Goal: Communication & Community: Answer question/provide support

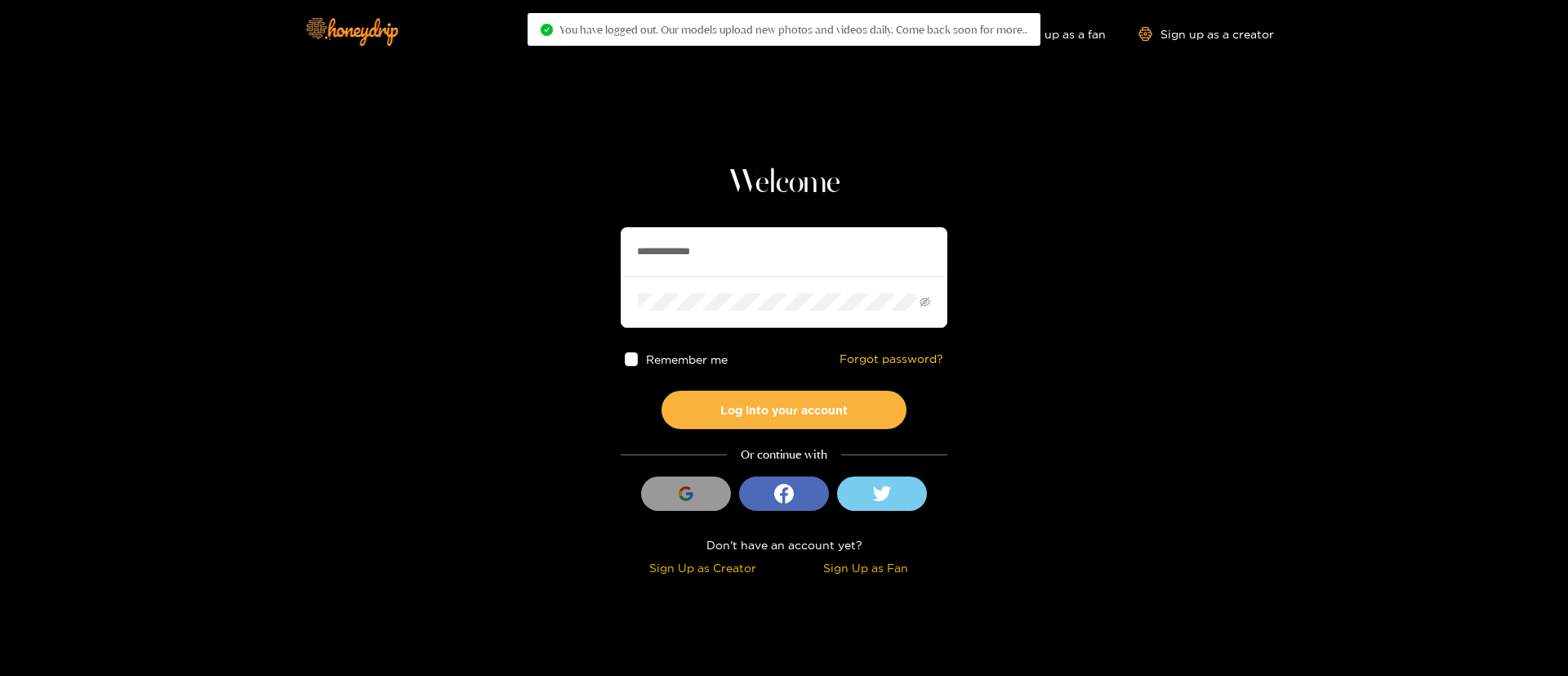
click at [747, 256] on input "**********" at bounding box center [783, 251] width 326 height 49
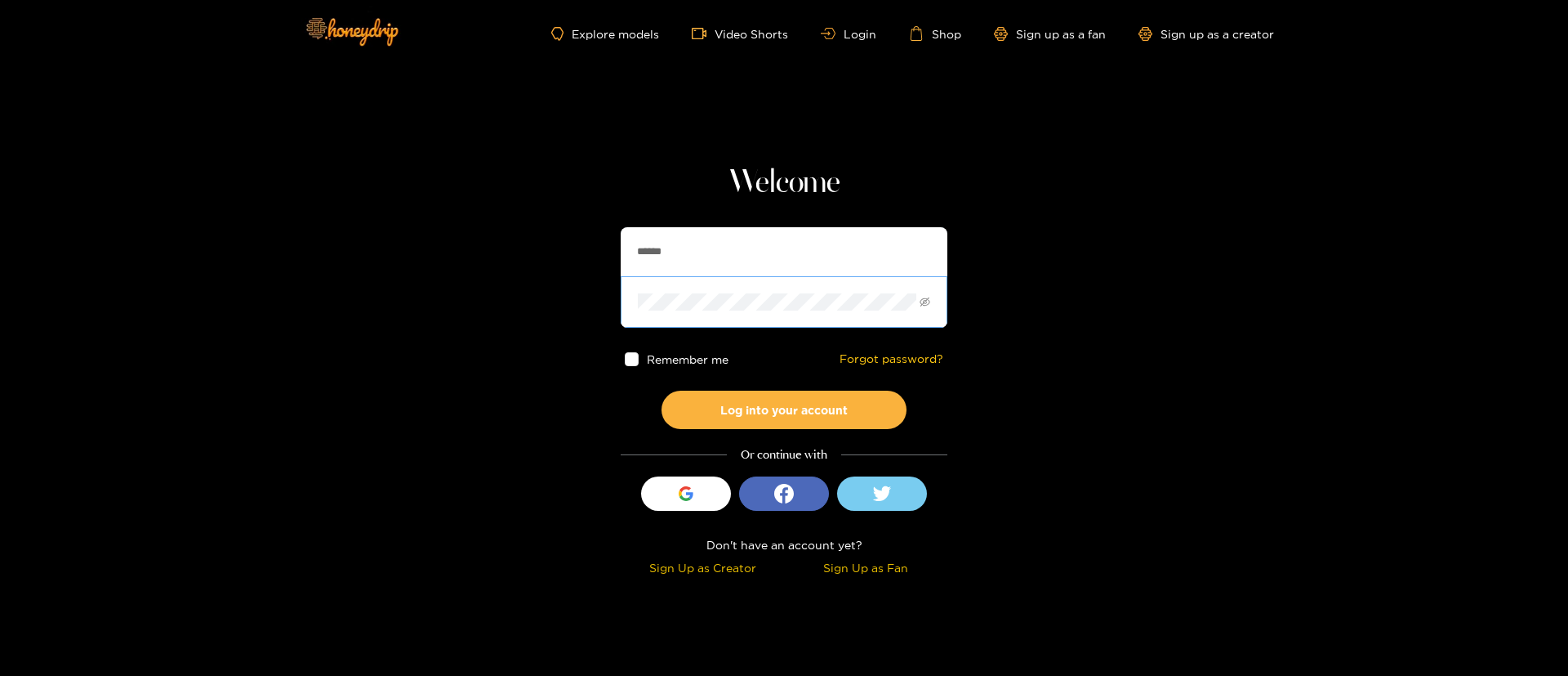
type input "**********"
click at [783, 423] on button "Log into your account" at bounding box center [784, 409] width 245 height 38
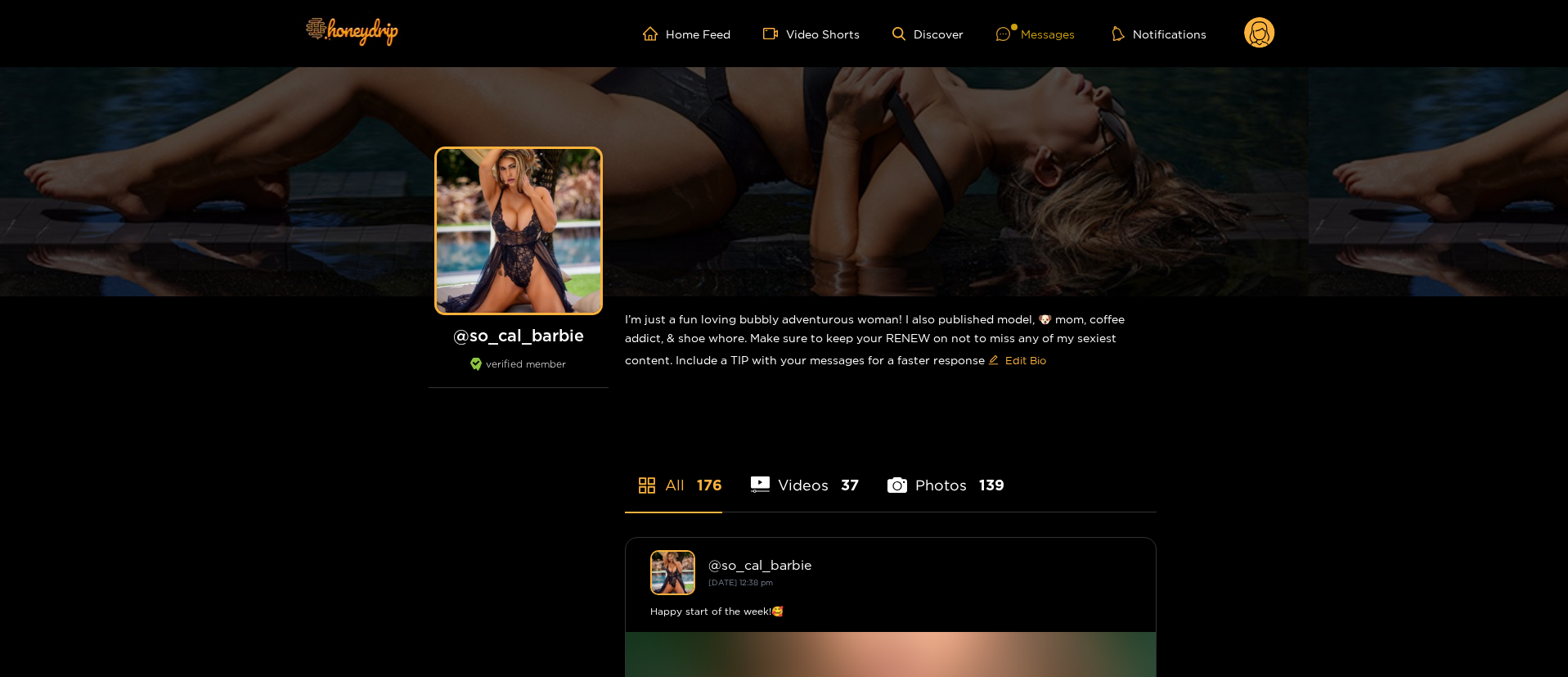
click at [1063, 39] on div "Messages" at bounding box center [1036, 33] width 79 height 19
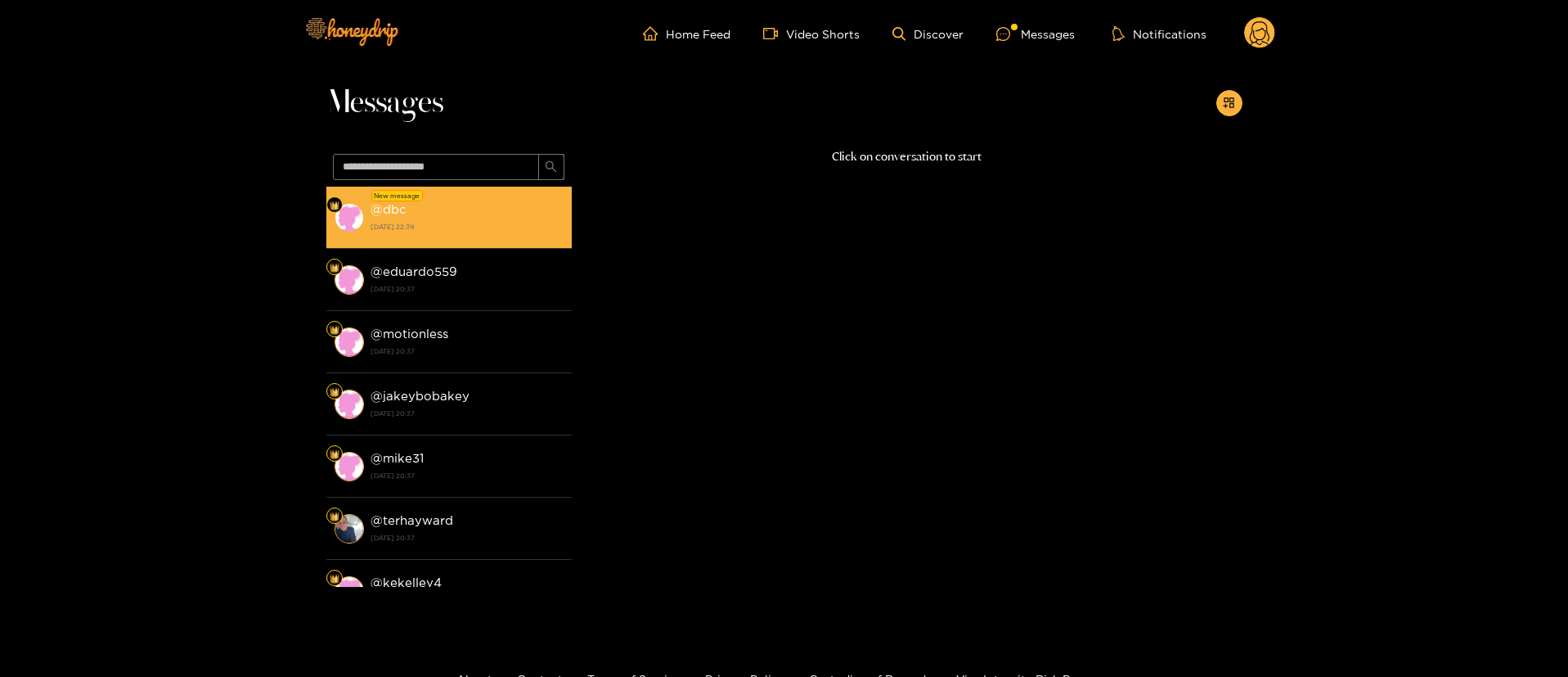
click at [490, 195] on li "New message @ dbc [DATE] 22:39" at bounding box center [450, 218] width 246 height 62
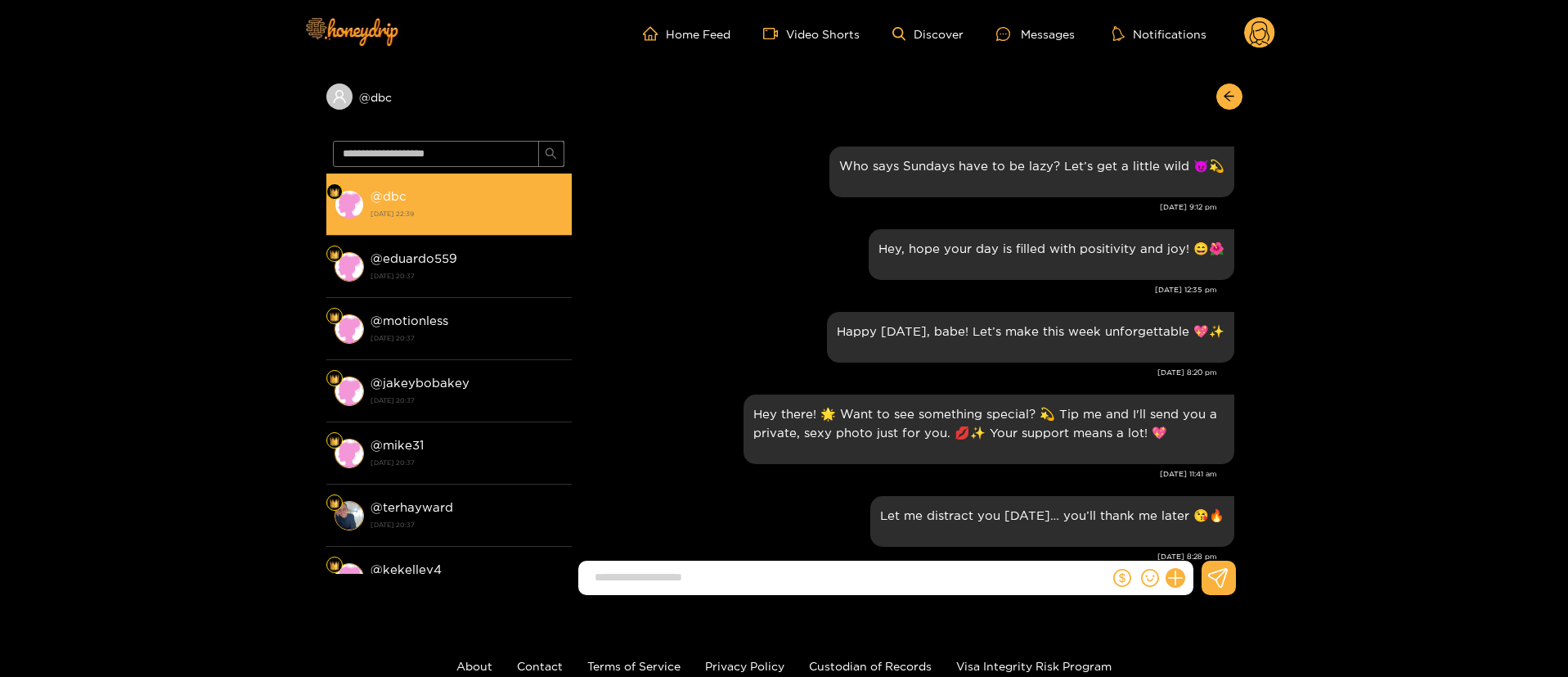
scroll to position [2091, 0]
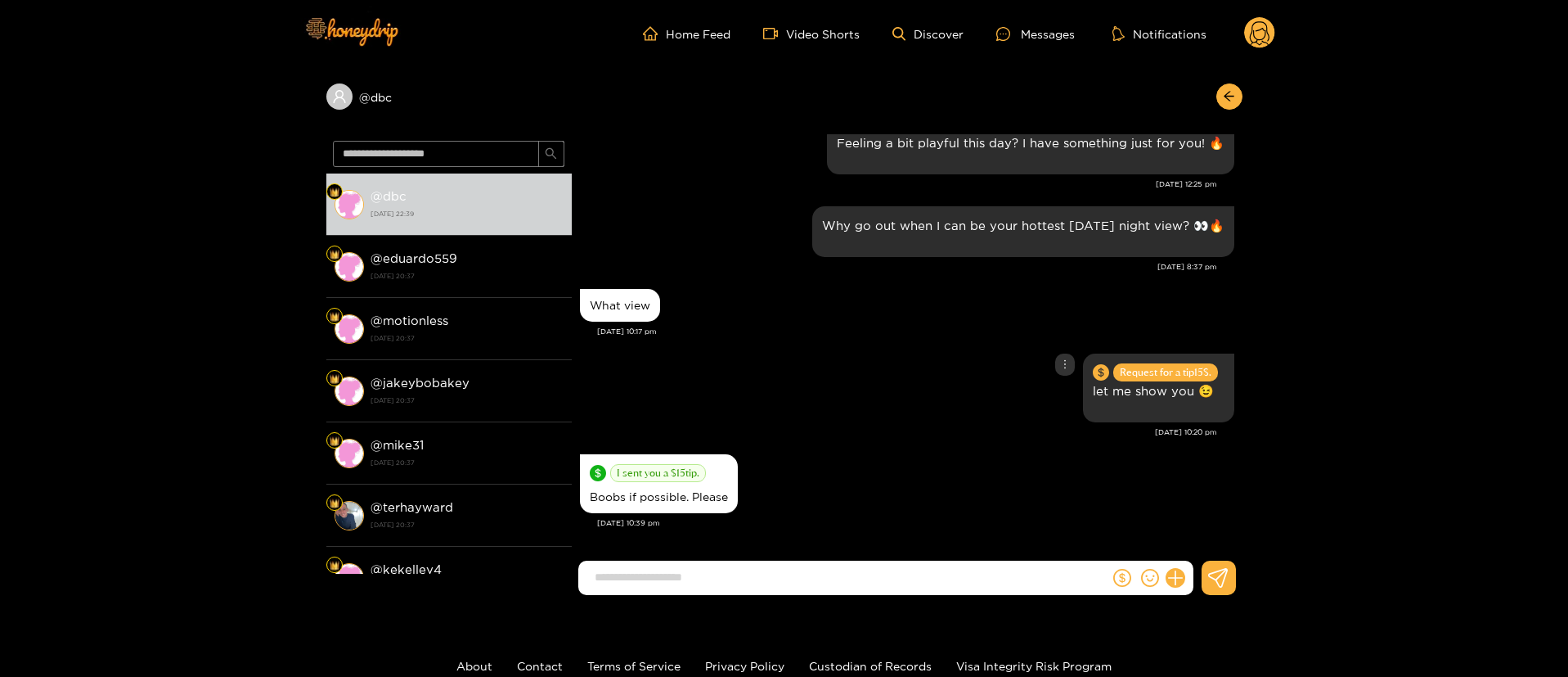
click at [811, 374] on div "Request for a tip 15 $. let me show you 😉" at bounding box center [907, 387] width 654 height 77
click at [891, 416] on div "Request for a tip 15 $. let me show you 😉" at bounding box center [907, 387] width 654 height 77
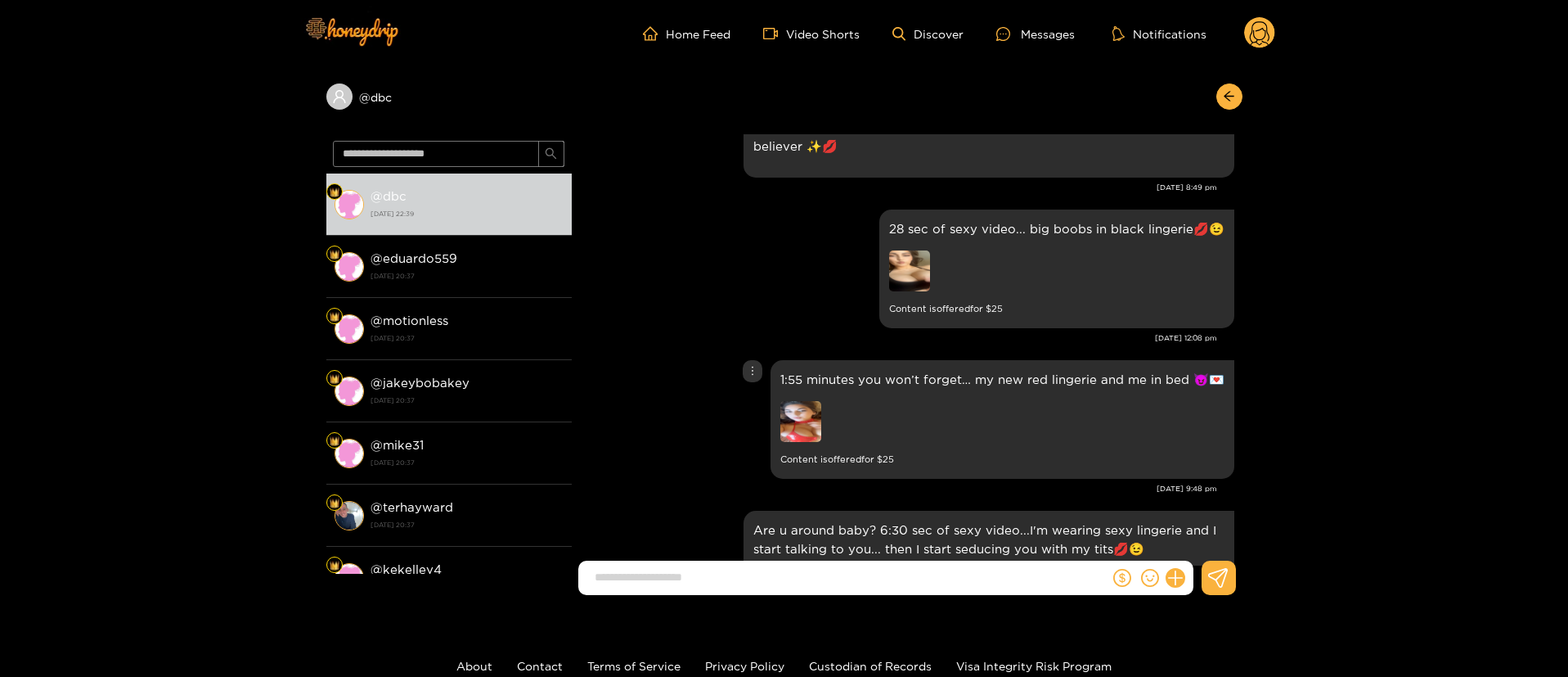
scroll to position [740, 0]
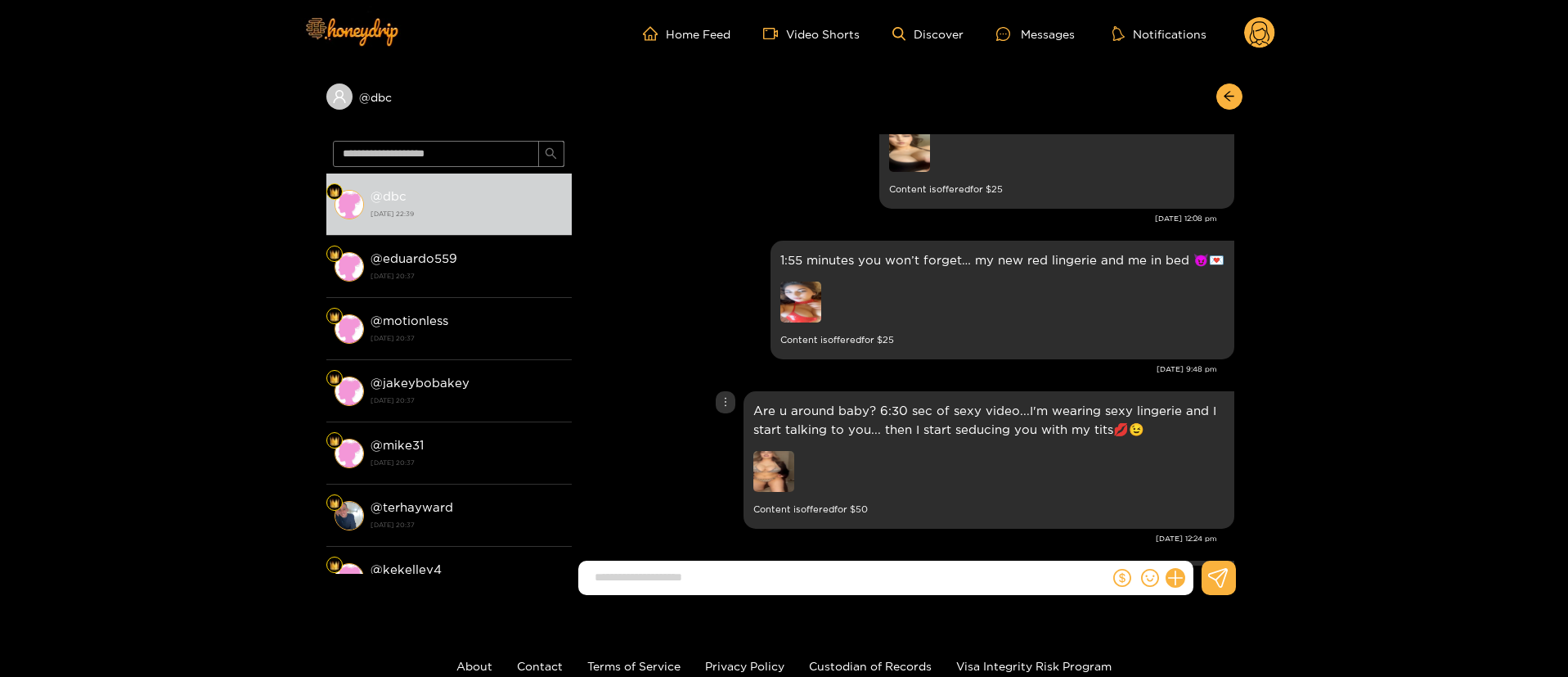
click at [787, 474] on img at bounding box center [773, 471] width 41 height 41
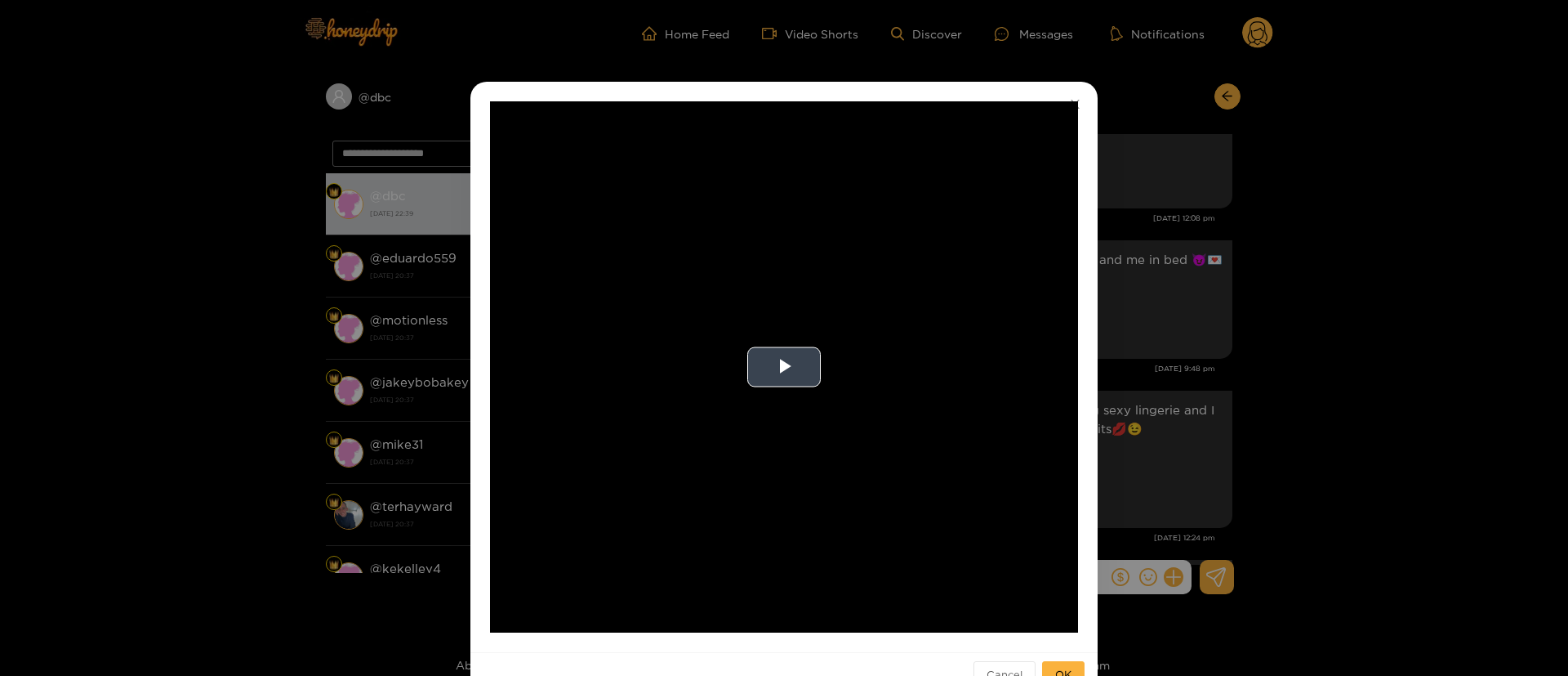
click at [801, 325] on video "Video Player" at bounding box center [784, 366] width 588 height 531
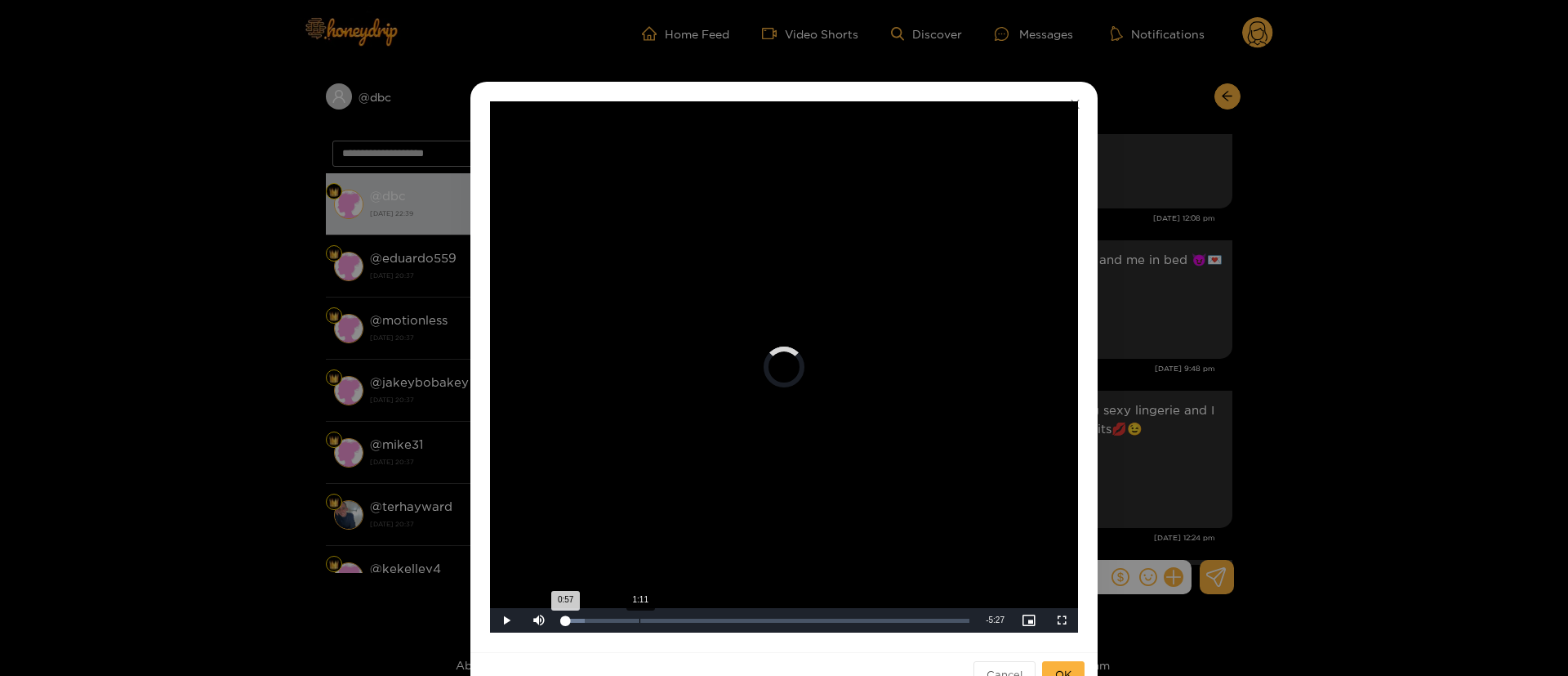
drag, startPoint x: 622, startPoint y: 613, endPoint x: 642, endPoint y: 613, distance: 20.0
click at [642, 613] on div "Loaded : 5.19% 1:11 0:57" at bounding box center [766, 620] width 423 height 24
click at [776, 439] on video "Video Player" at bounding box center [784, 366] width 588 height 531
drag, startPoint x: 667, startPoint y: 626, endPoint x: 729, endPoint y: 624, distance: 62.0
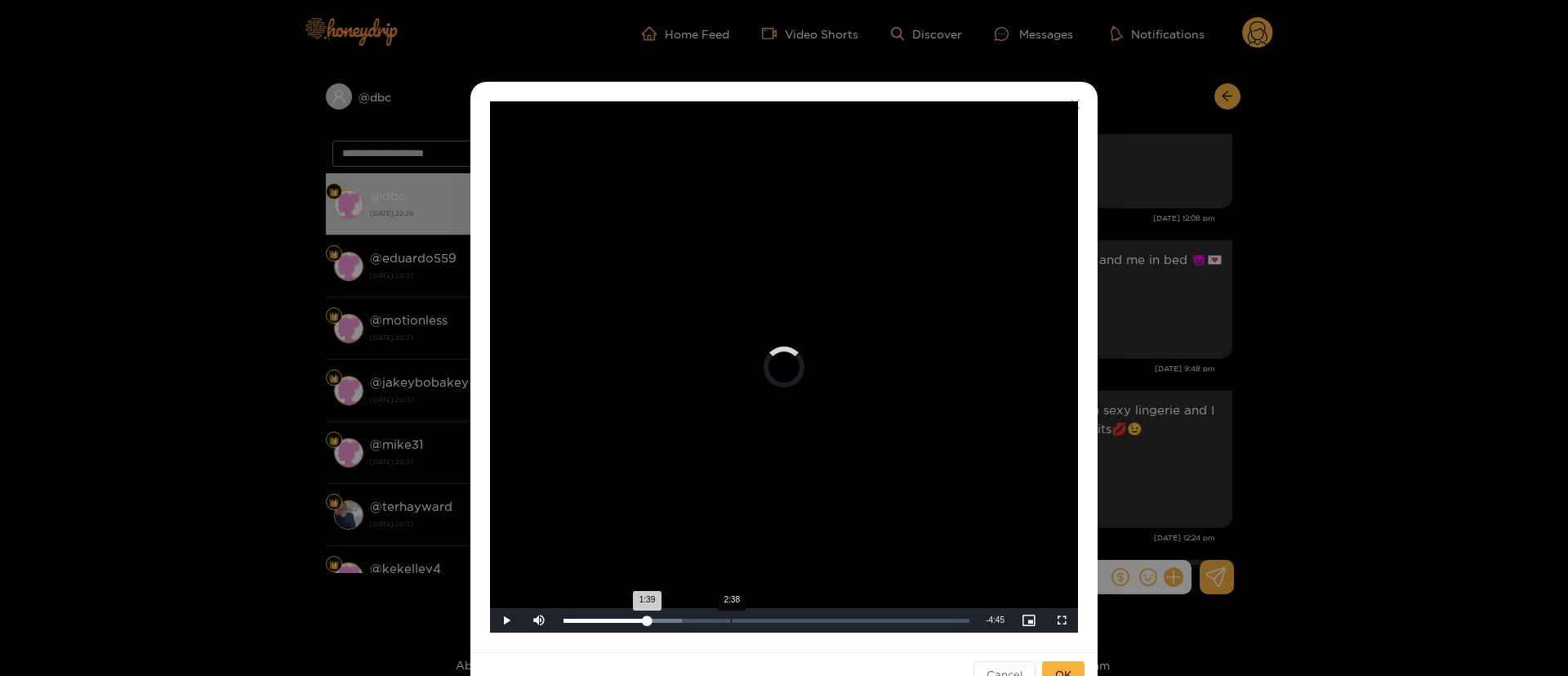
click at [729, 624] on div "Loaded : 29.13% 2:38 1:39" at bounding box center [766, 620] width 423 height 24
drag, startPoint x: 805, startPoint y: 616, endPoint x: 836, endPoint y: 616, distance: 31.0
click at [836, 616] on div "Loaded : 42.65% 3:19 2:39" at bounding box center [766, 620] width 423 height 24
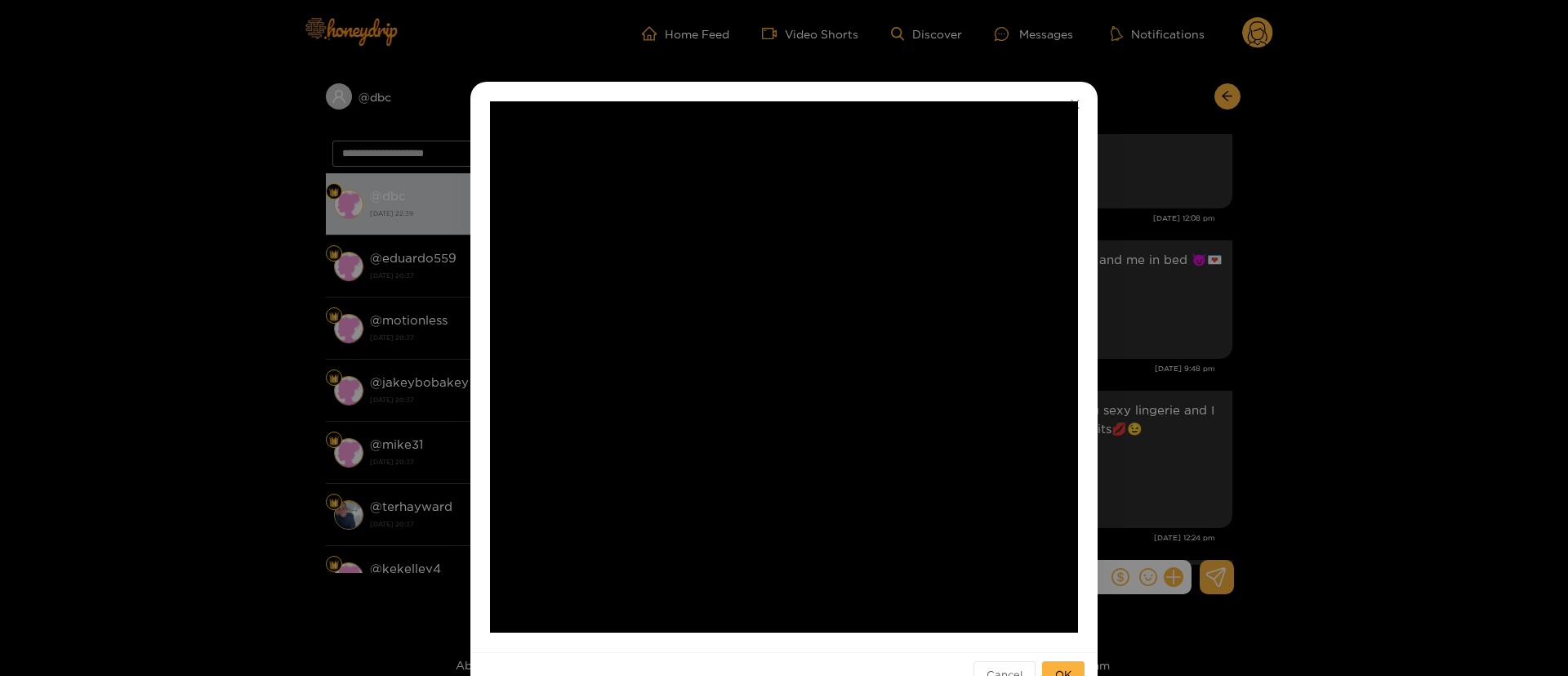
click at [1124, 471] on div "**********" at bounding box center [784, 338] width 1568 height 676
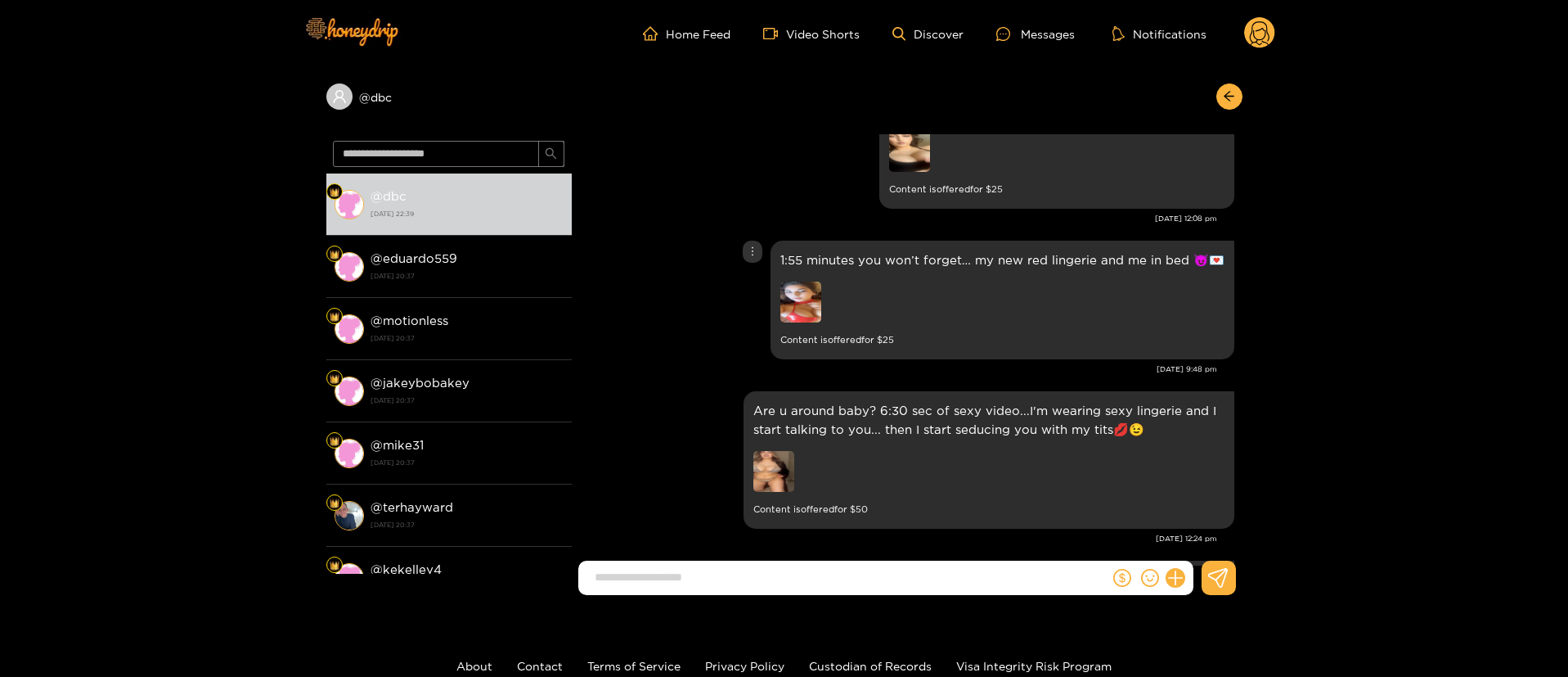
click at [810, 306] on img at bounding box center [801, 302] width 41 height 41
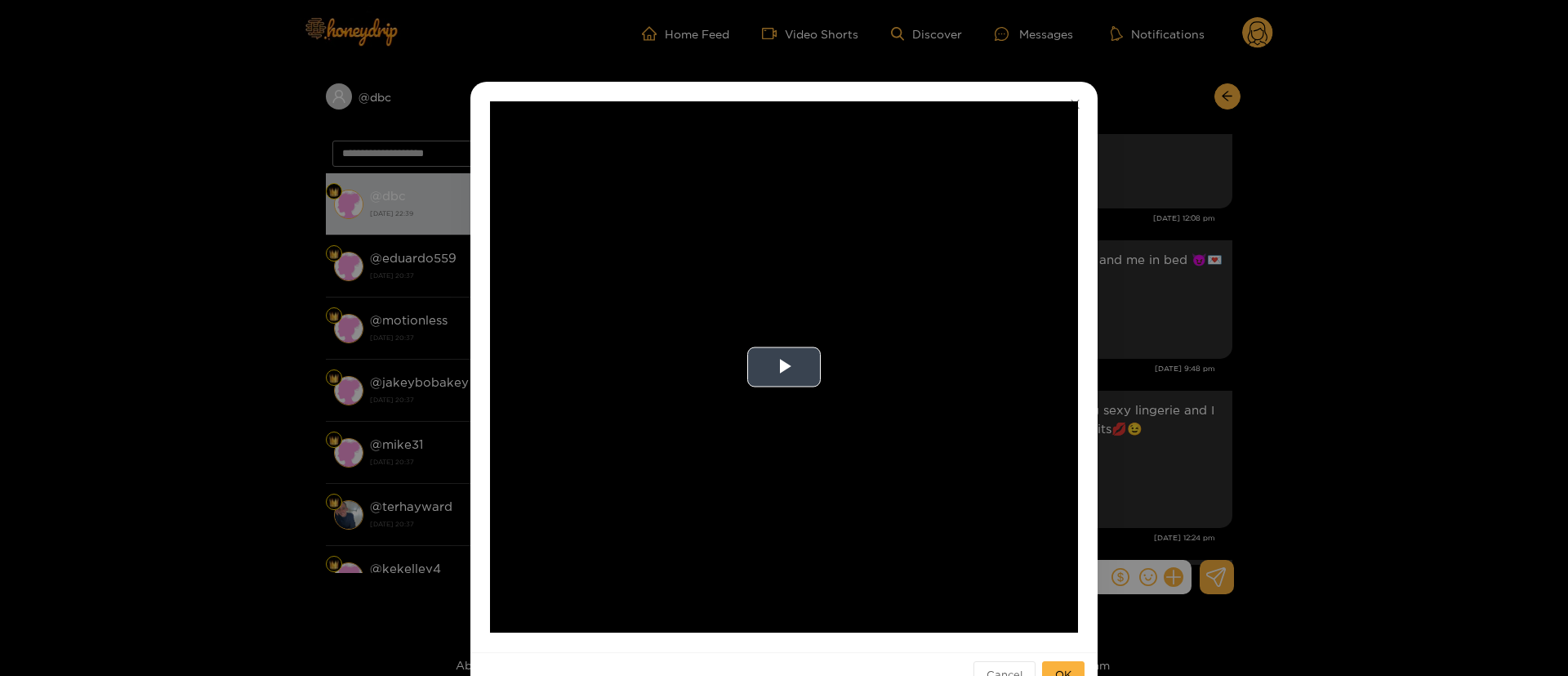
click at [827, 371] on video "Video Player" at bounding box center [784, 366] width 588 height 531
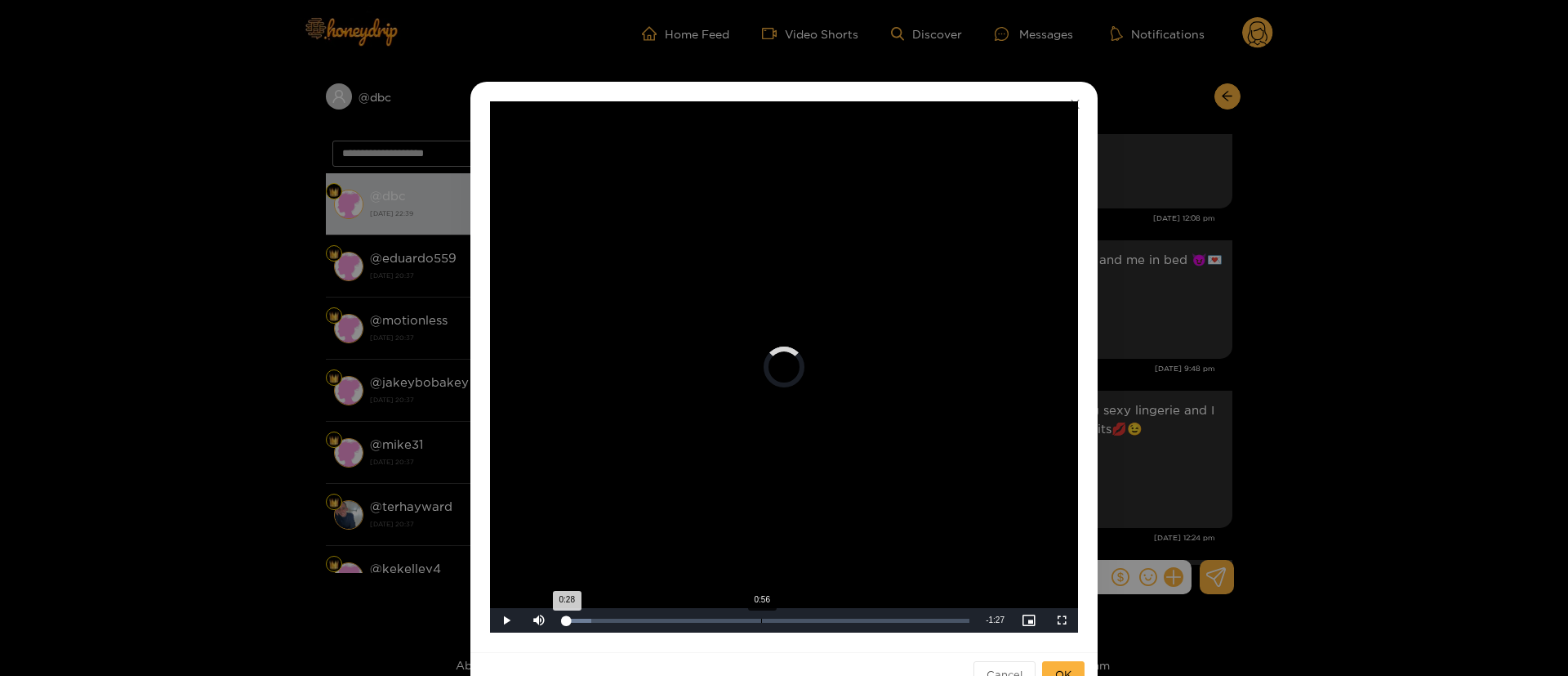
drag, startPoint x: 662, startPoint y: 624, endPoint x: 762, endPoint y: 623, distance: 100.0
click at [762, 623] on div "Loaded : 6.92% 0:56 0:28" at bounding box center [766, 620] width 423 height 24
click at [1225, 347] on div "**********" at bounding box center [784, 338] width 1568 height 676
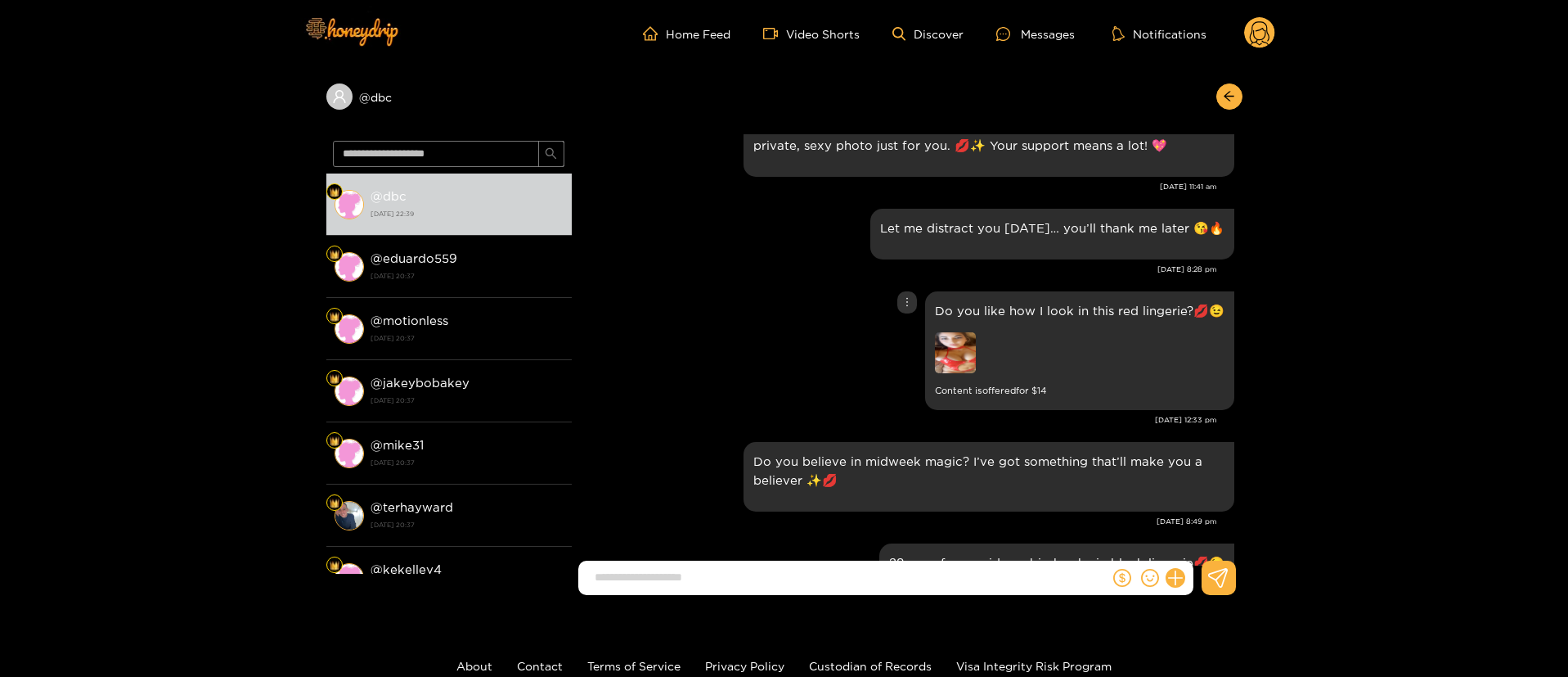
scroll to position [250, 0]
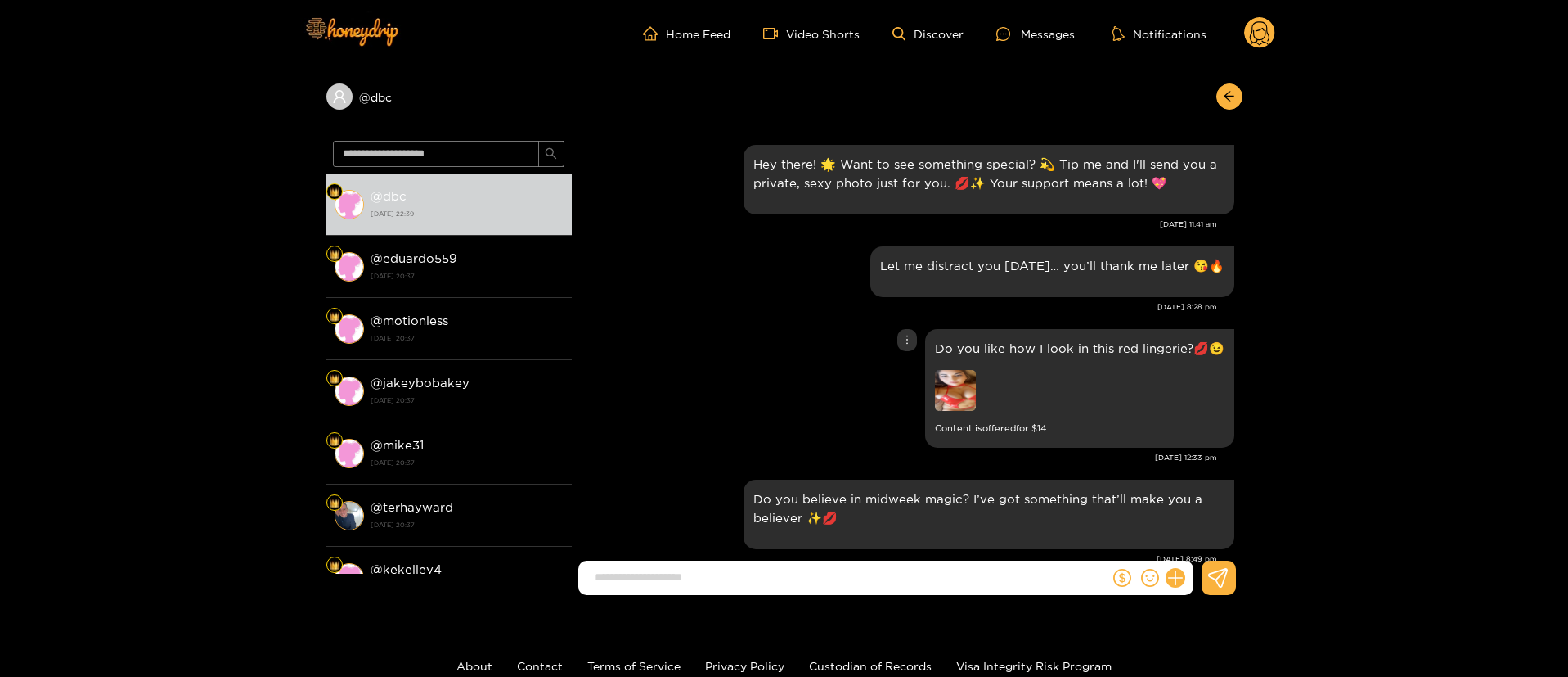
click at [955, 400] on img at bounding box center [956, 390] width 41 height 41
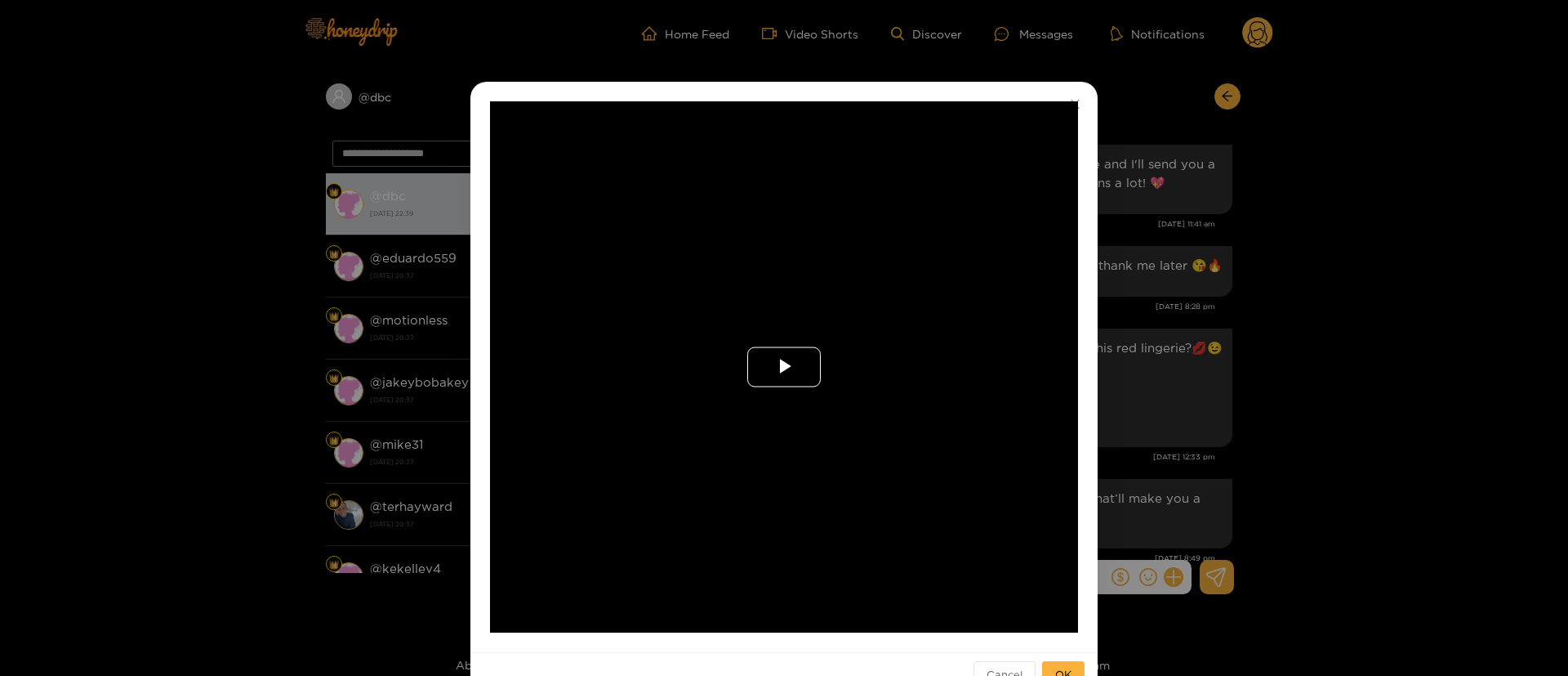
click at [784, 367] on span "Video Player" at bounding box center [784, 367] width 0 height 0
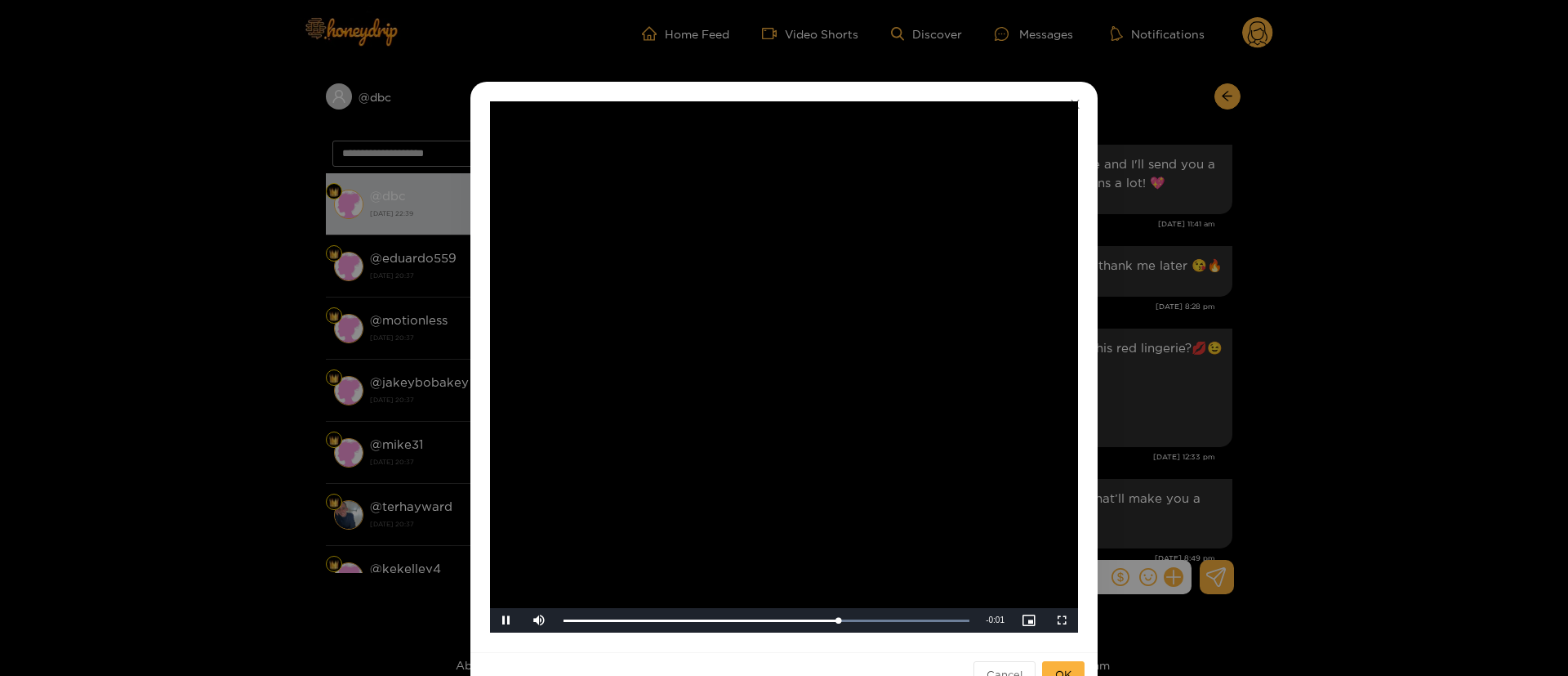
click at [1332, 324] on div "**********" at bounding box center [784, 338] width 1568 height 676
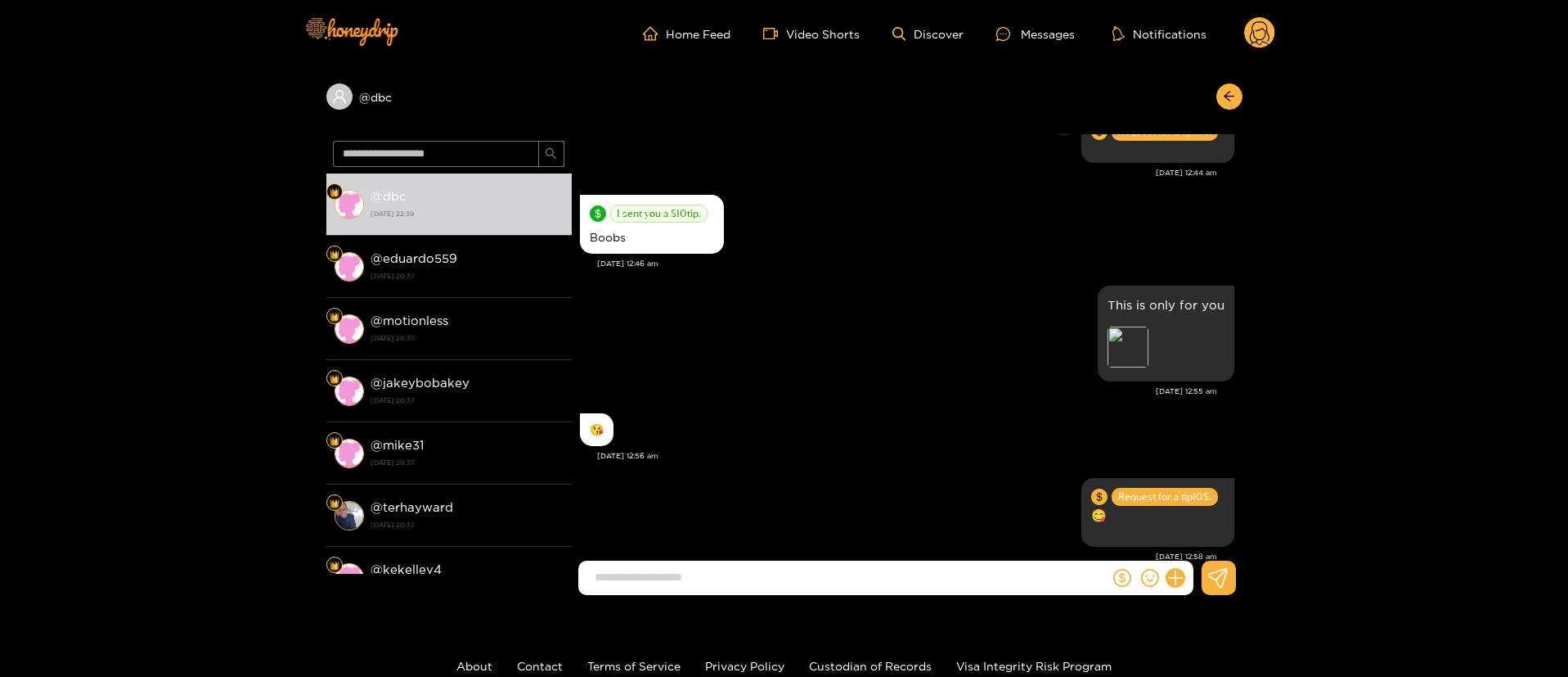
scroll to position [859, 0]
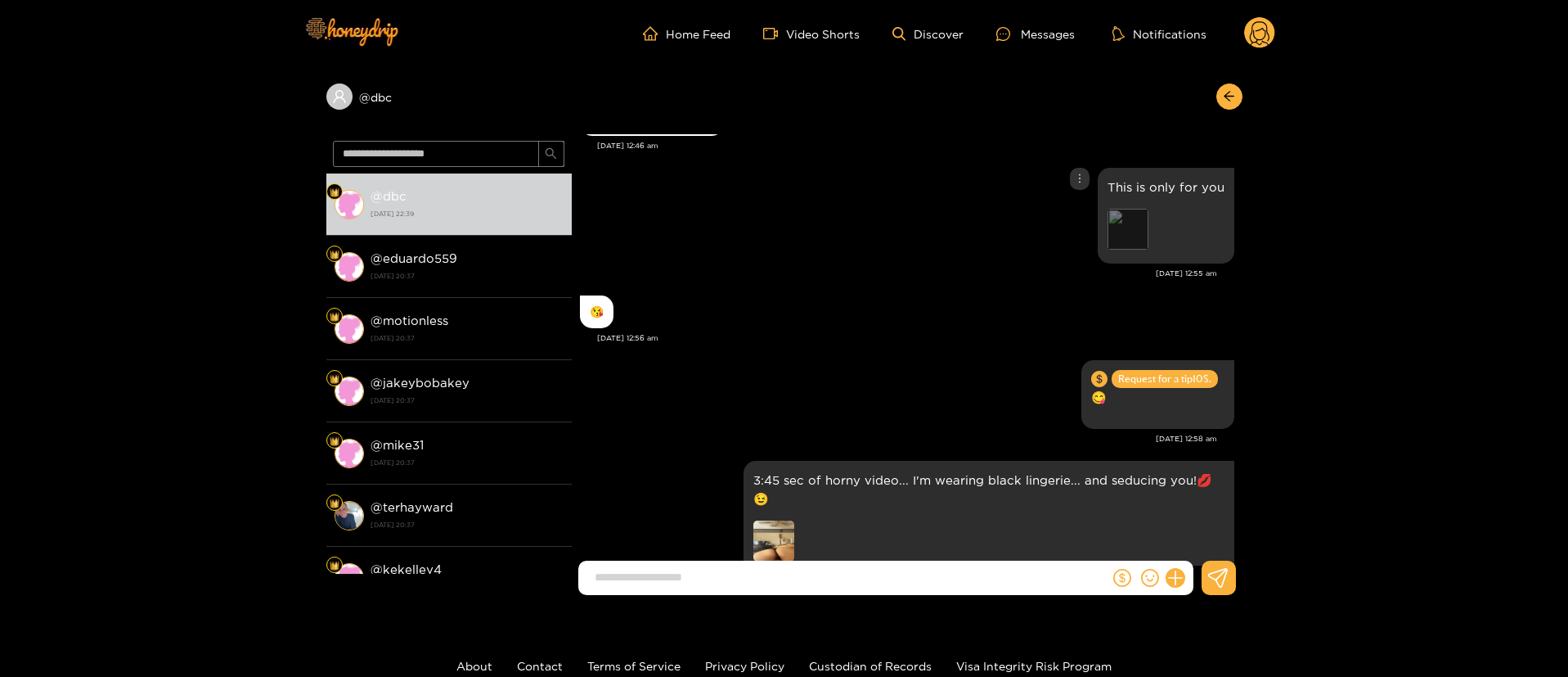
click at [1116, 219] on div "Preview" at bounding box center [1128, 229] width 41 height 41
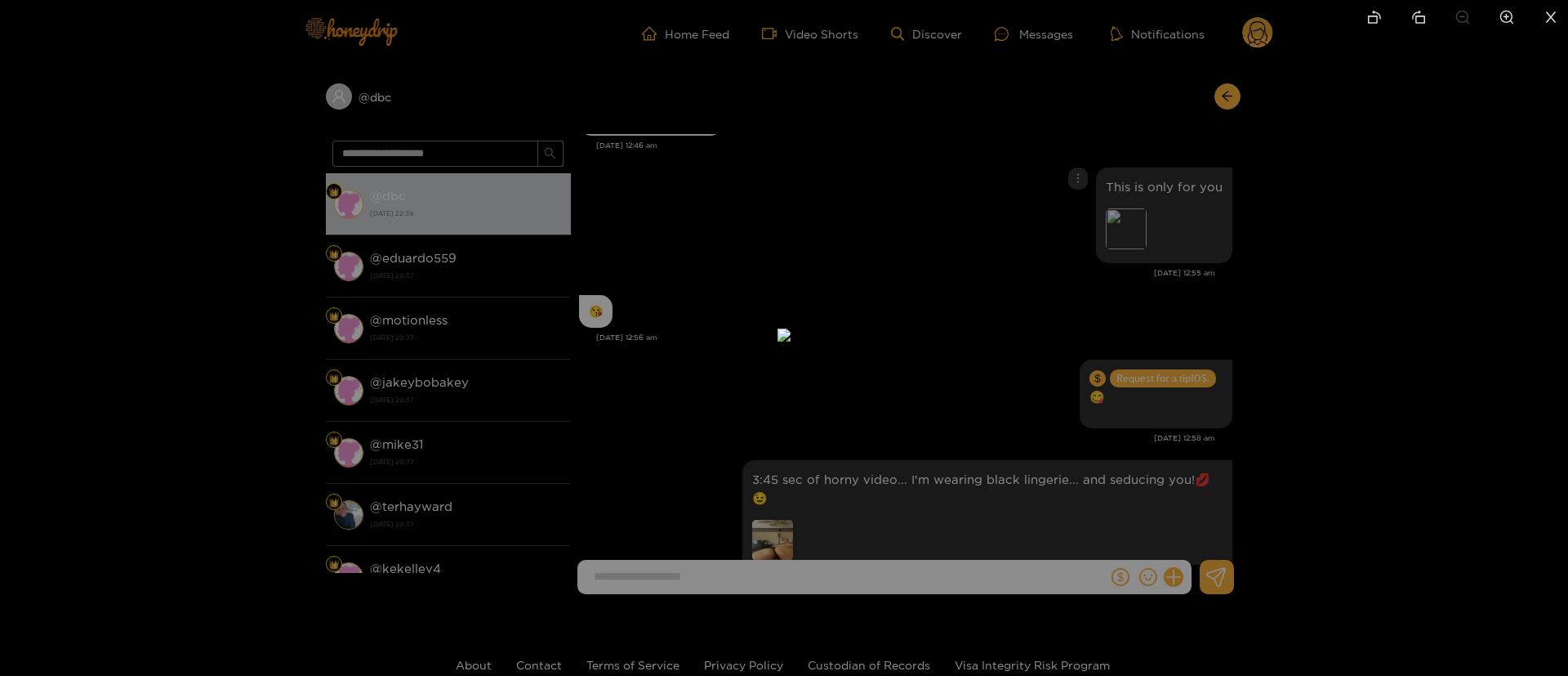
click at [1231, 229] on div at bounding box center [784, 338] width 1568 height 676
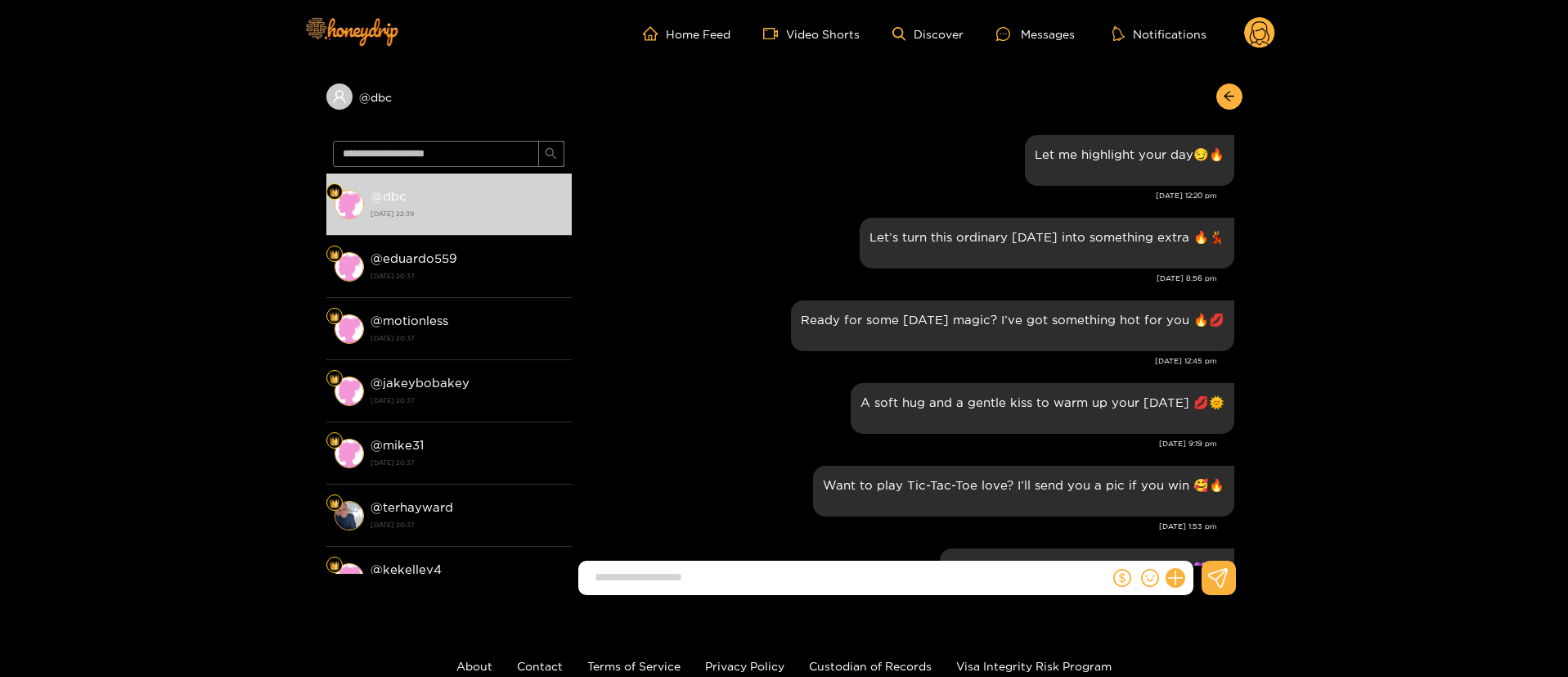
scroll to position [0, 0]
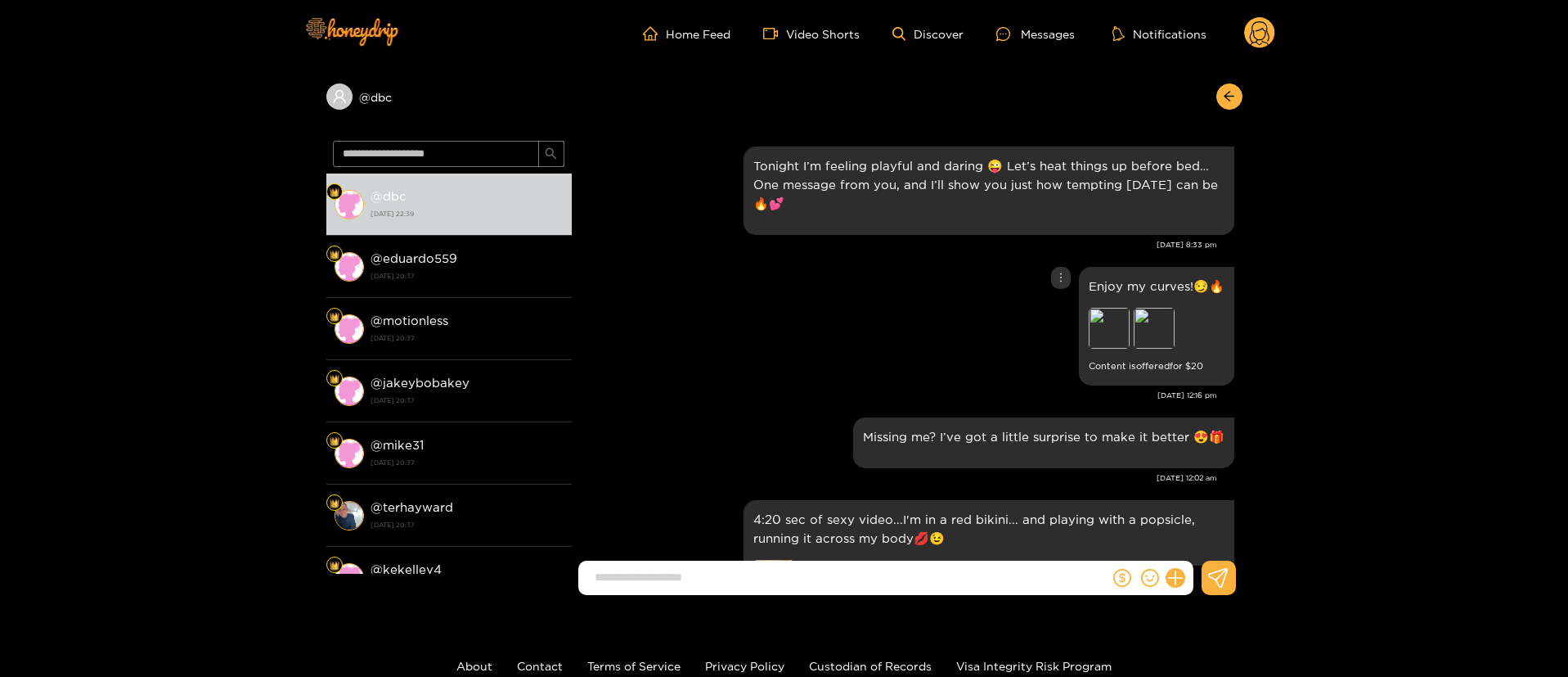
click at [737, 367] on div "Enjoy my curves!😏🔥 Preview Preview Content is offered for $ 20" at bounding box center [907, 326] width 654 height 127
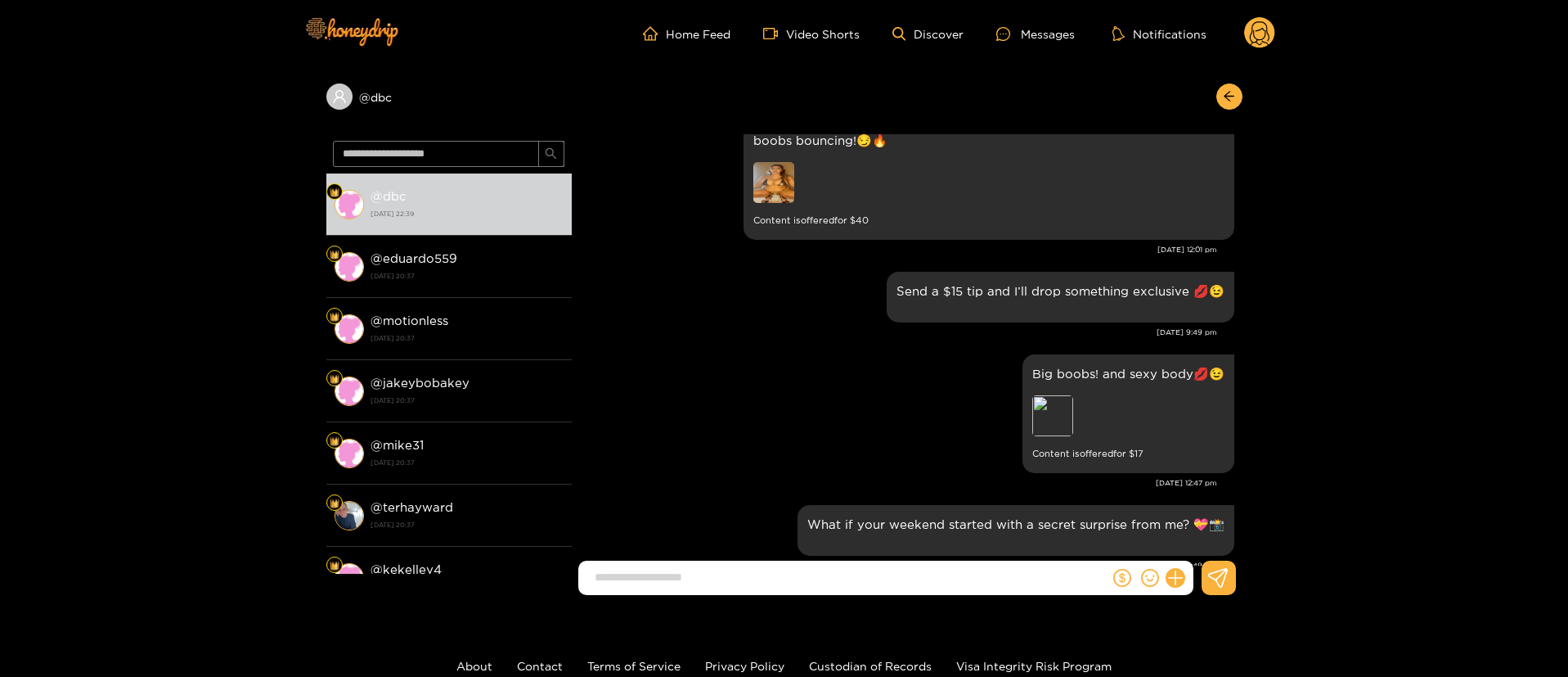
scroll to position [368, 0]
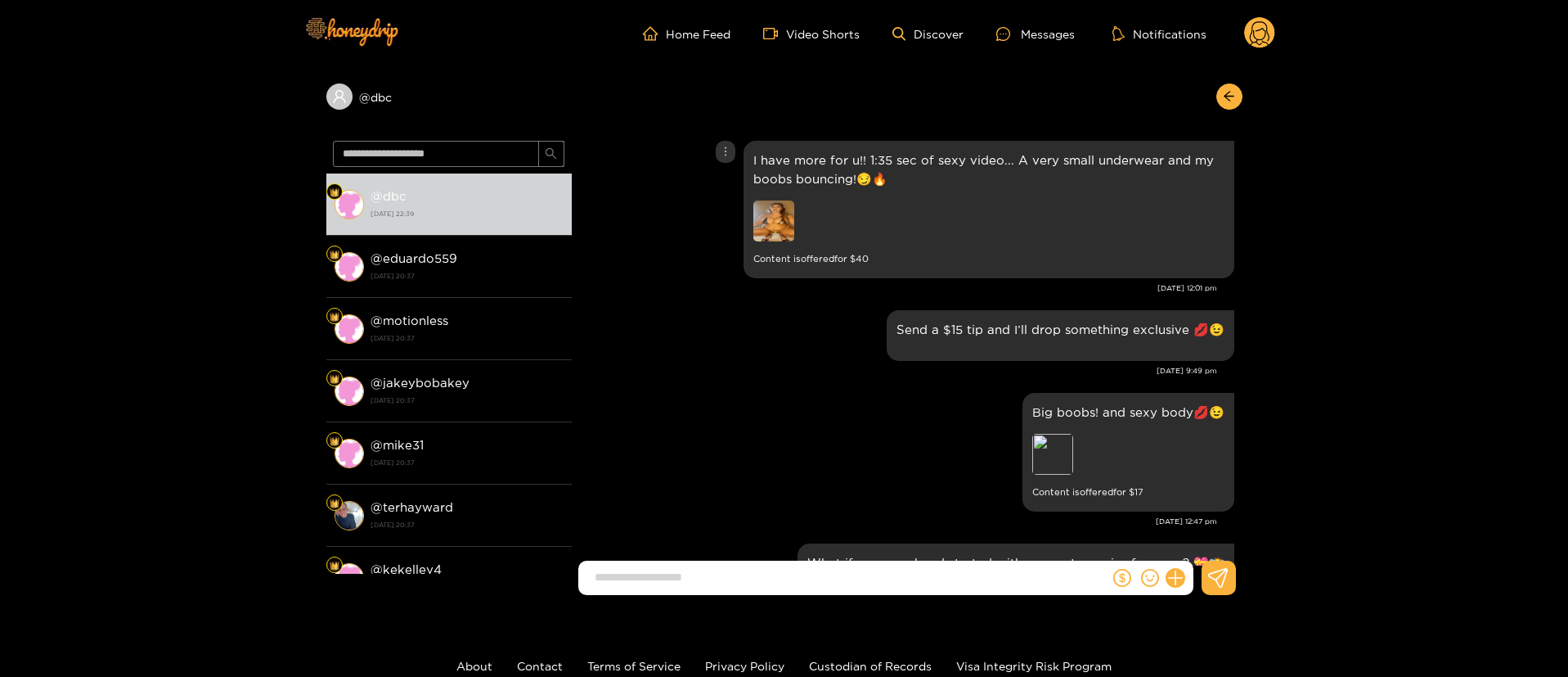
click at [760, 209] on img at bounding box center [773, 220] width 41 height 41
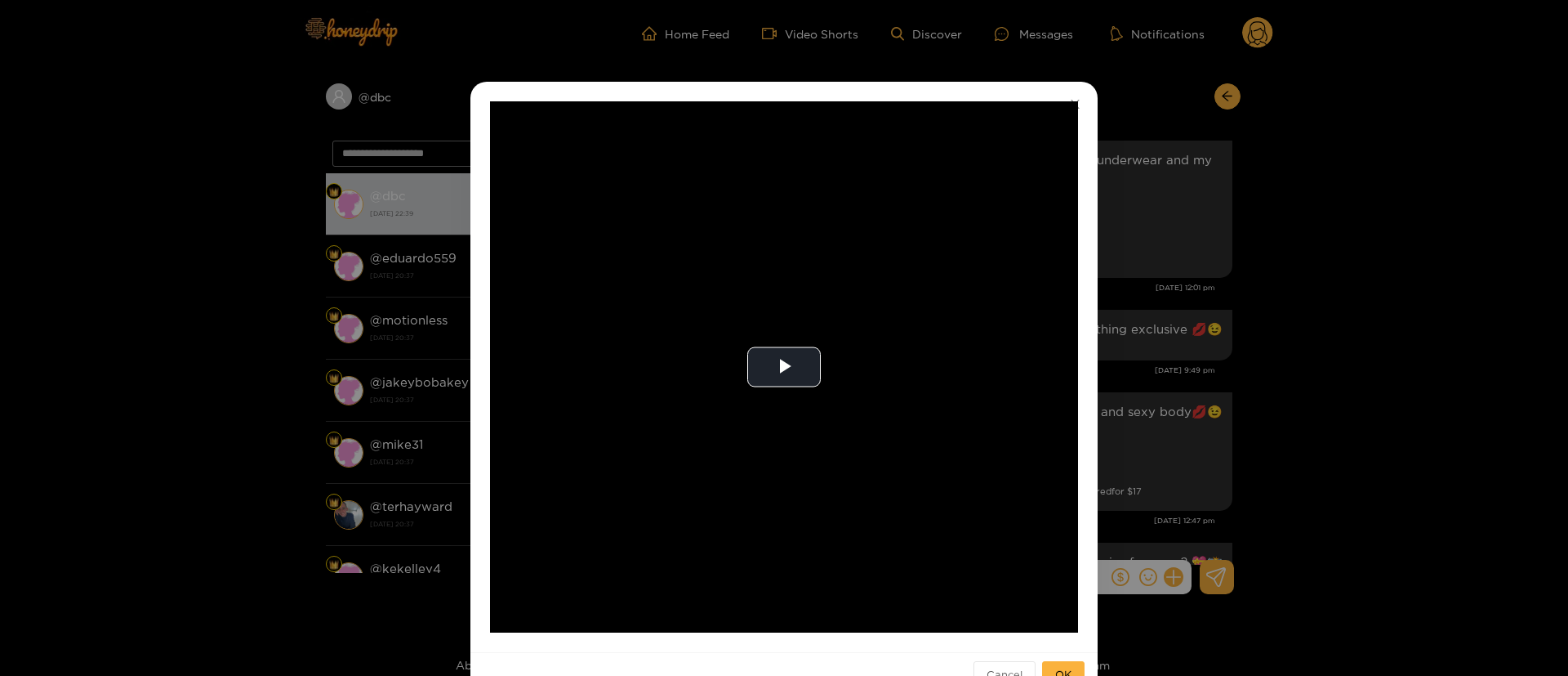
click at [1256, 262] on div "**********" at bounding box center [784, 338] width 1568 height 676
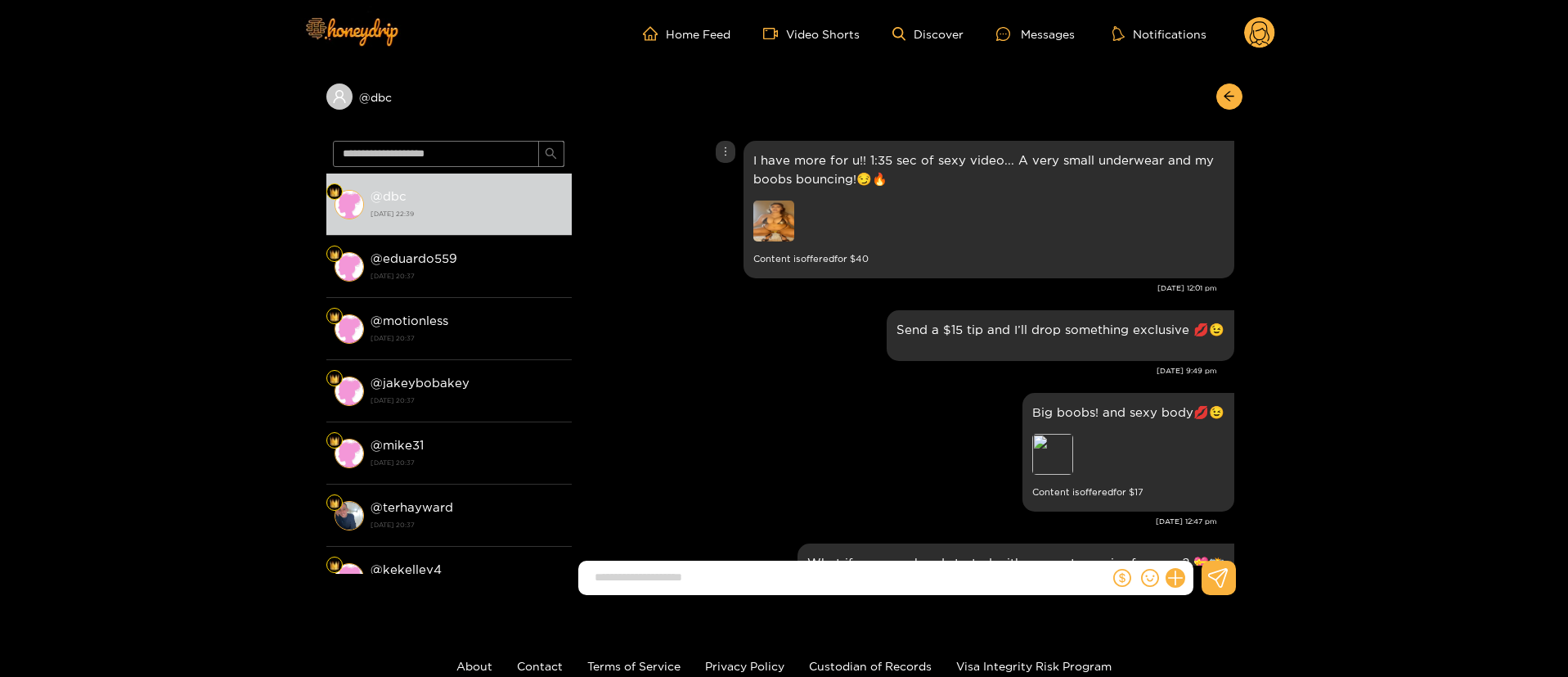
click at [722, 155] on icon "more" at bounding box center [725, 151] width 12 height 12
click at [782, 378] on div "Send a $15 tip and I’ll drop something exclusive 💋😉 [DATE] 9:49 pm" at bounding box center [907, 347] width 654 height 83
click at [776, 219] on img at bounding box center [773, 220] width 41 height 41
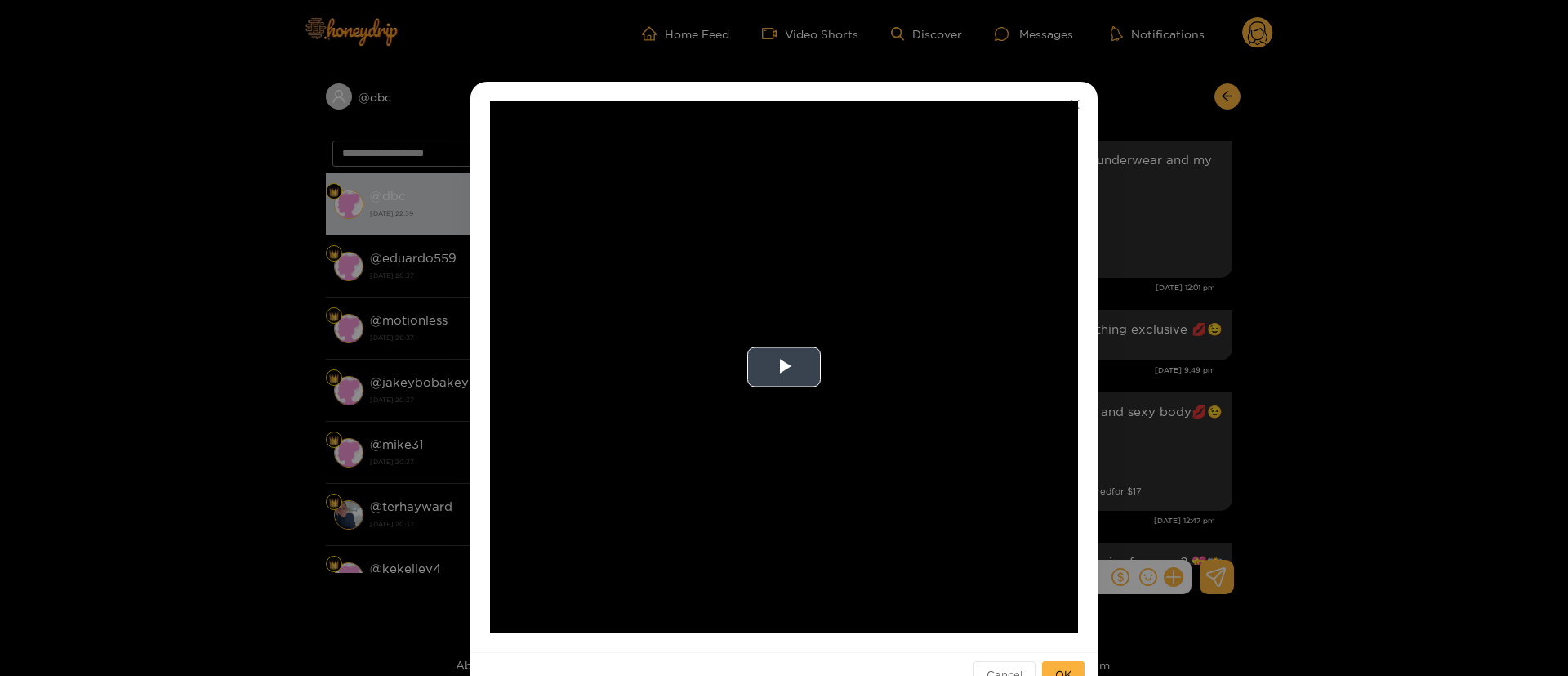
click at [824, 296] on video "Video Player" at bounding box center [784, 366] width 588 height 531
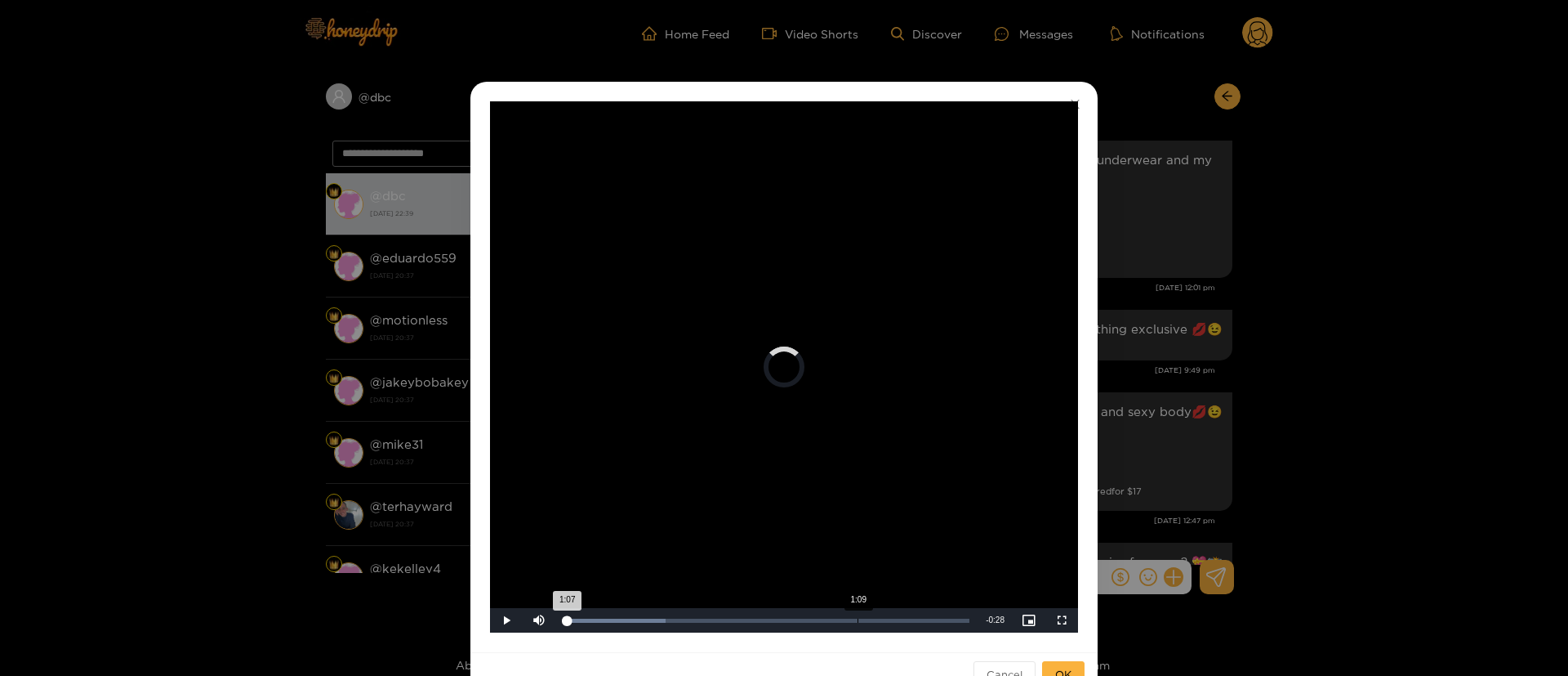
drag, startPoint x: 861, startPoint y: 624, endPoint x: 915, endPoint y: 618, distance: 54.3
click at [913, 619] on div "Loaded : 25.14% 1:09 1:07" at bounding box center [766, 620] width 423 height 24
click at [821, 363] on video "Video Player" at bounding box center [784, 366] width 588 height 531
drag, startPoint x: 894, startPoint y: 617, endPoint x: 870, endPoint y: 618, distance: 24.0
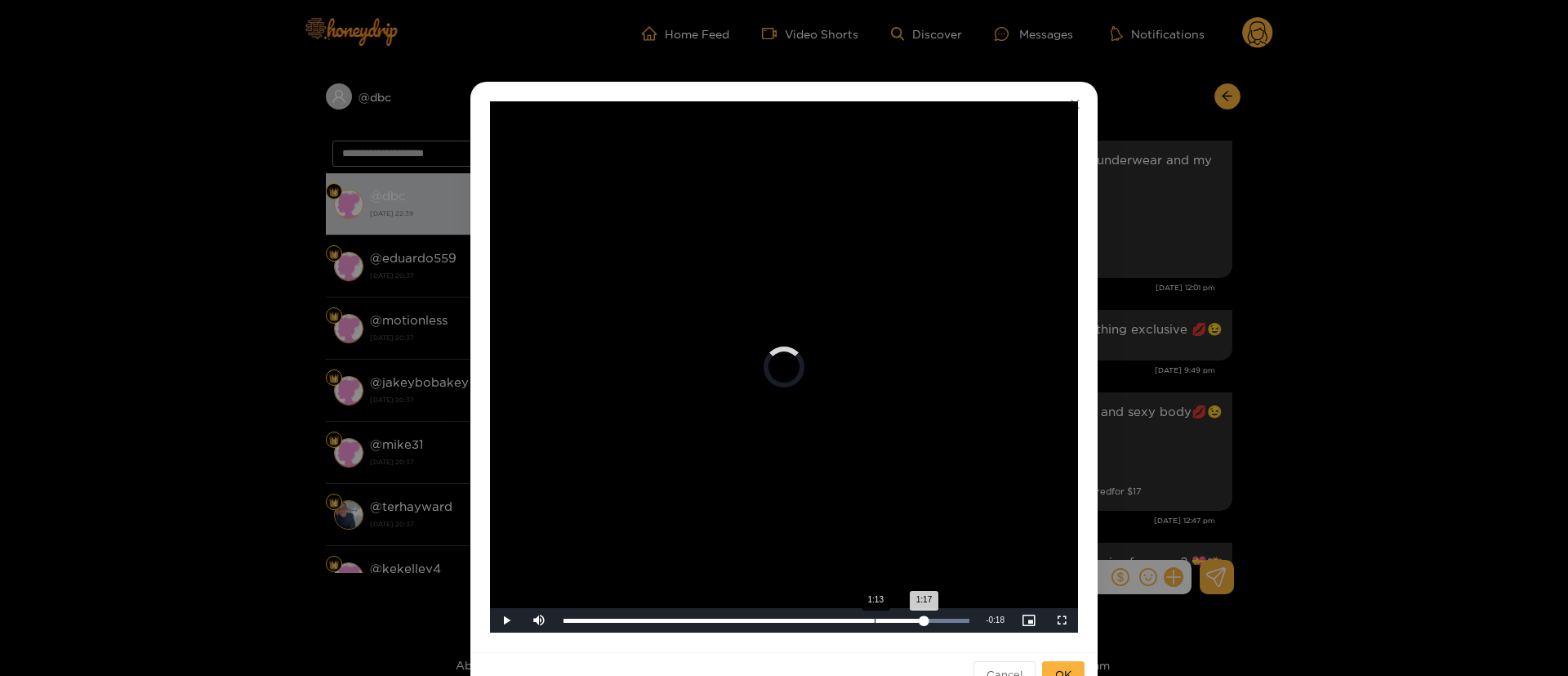
click at [870, 618] on div "Loaded : 100.00% 1:13 1:17" at bounding box center [766, 620] width 423 height 24
click at [1111, 334] on div "**********" at bounding box center [784, 338] width 1568 height 676
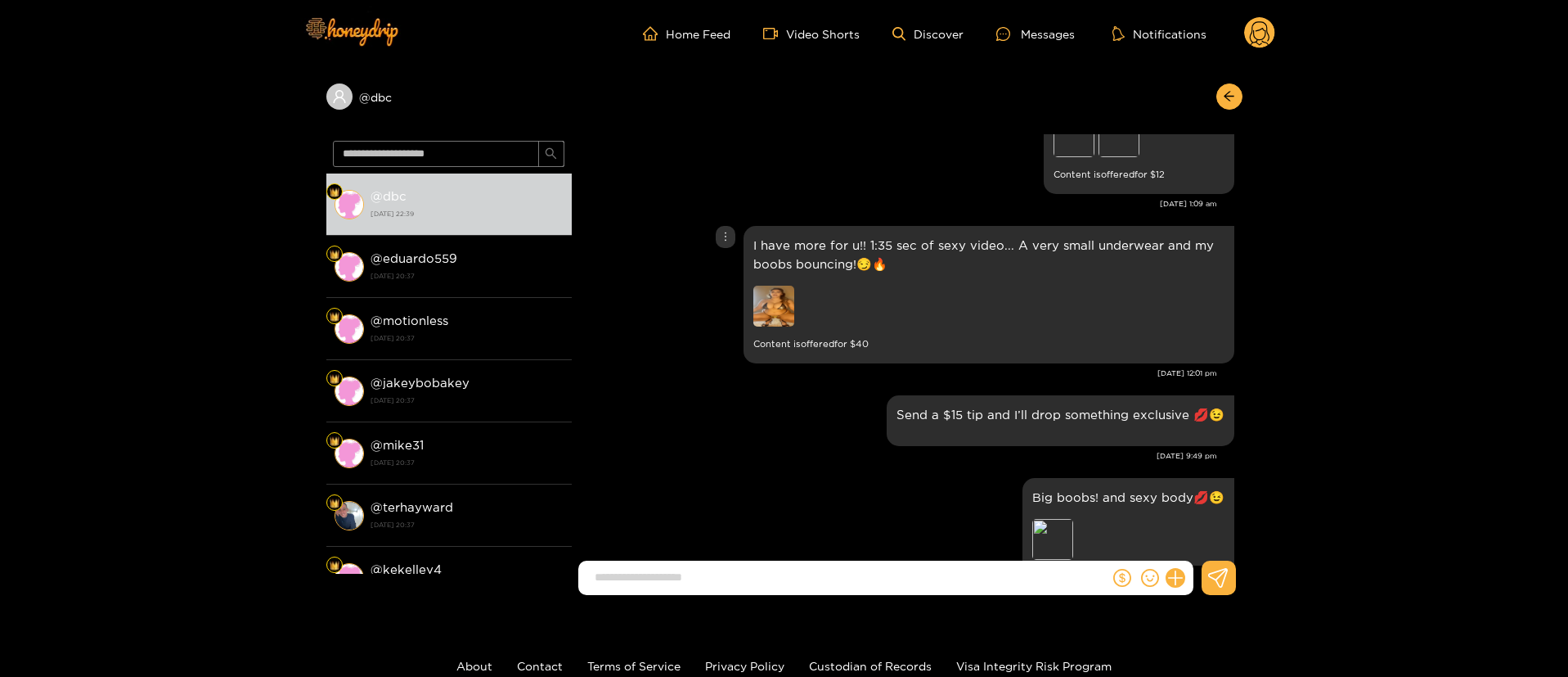
scroll to position [246, 0]
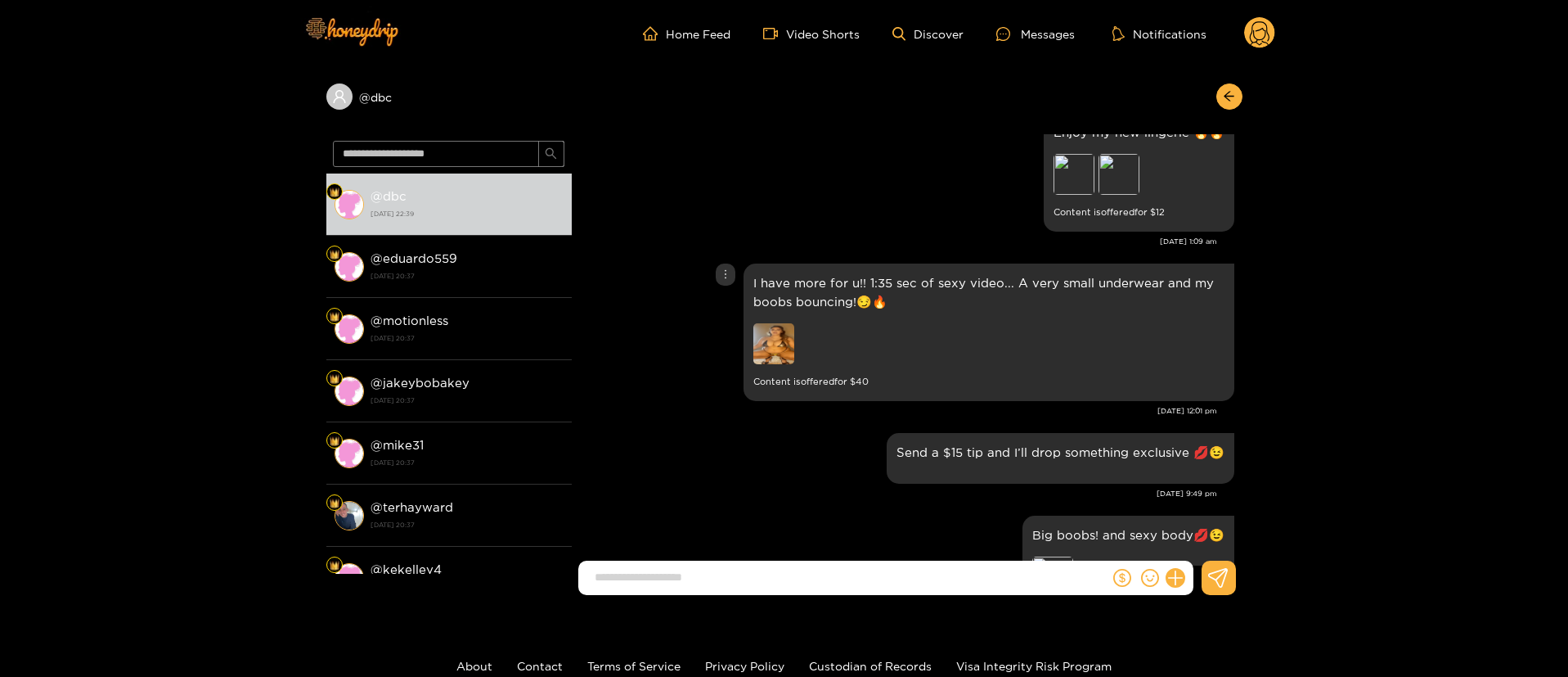
click at [722, 274] on icon "more" at bounding box center [725, 274] width 12 height 12
click at [727, 304] on div "Unsend" at bounding box center [724, 308] width 40 height 17
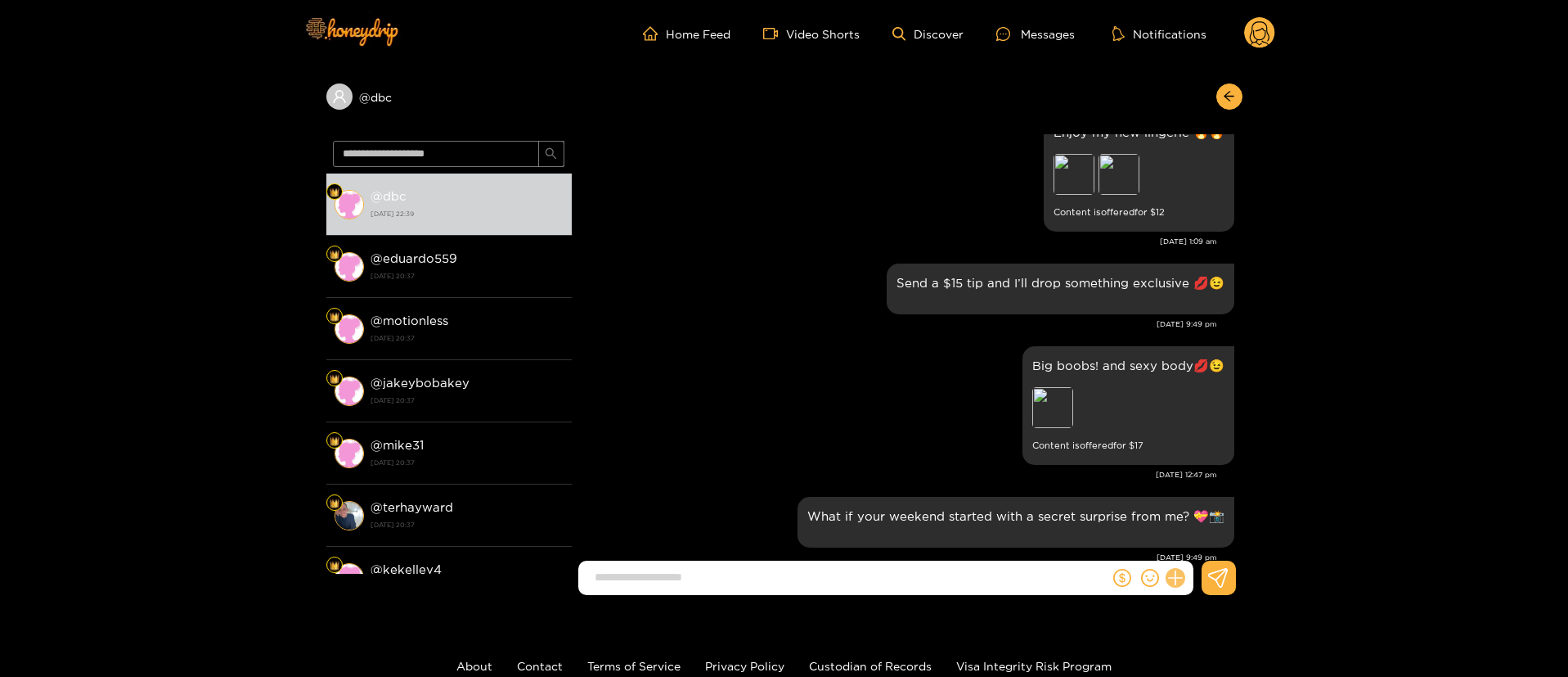
click at [1185, 579] on button at bounding box center [1175, 577] width 28 height 28
click at [1191, 543] on button at bounding box center [1205, 538] width 58 height 37
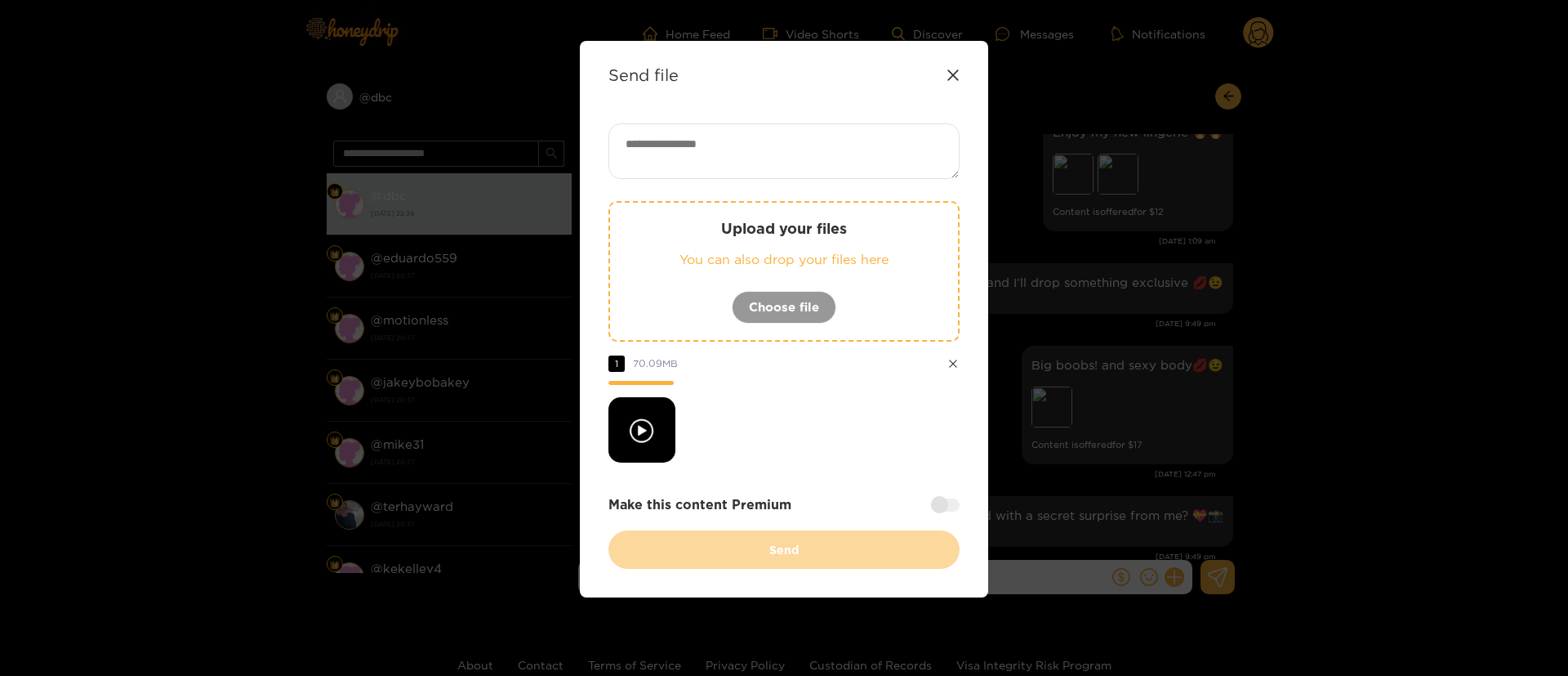
click at [840, 405] on div at bounding box center [784, 430] width 352 height 65
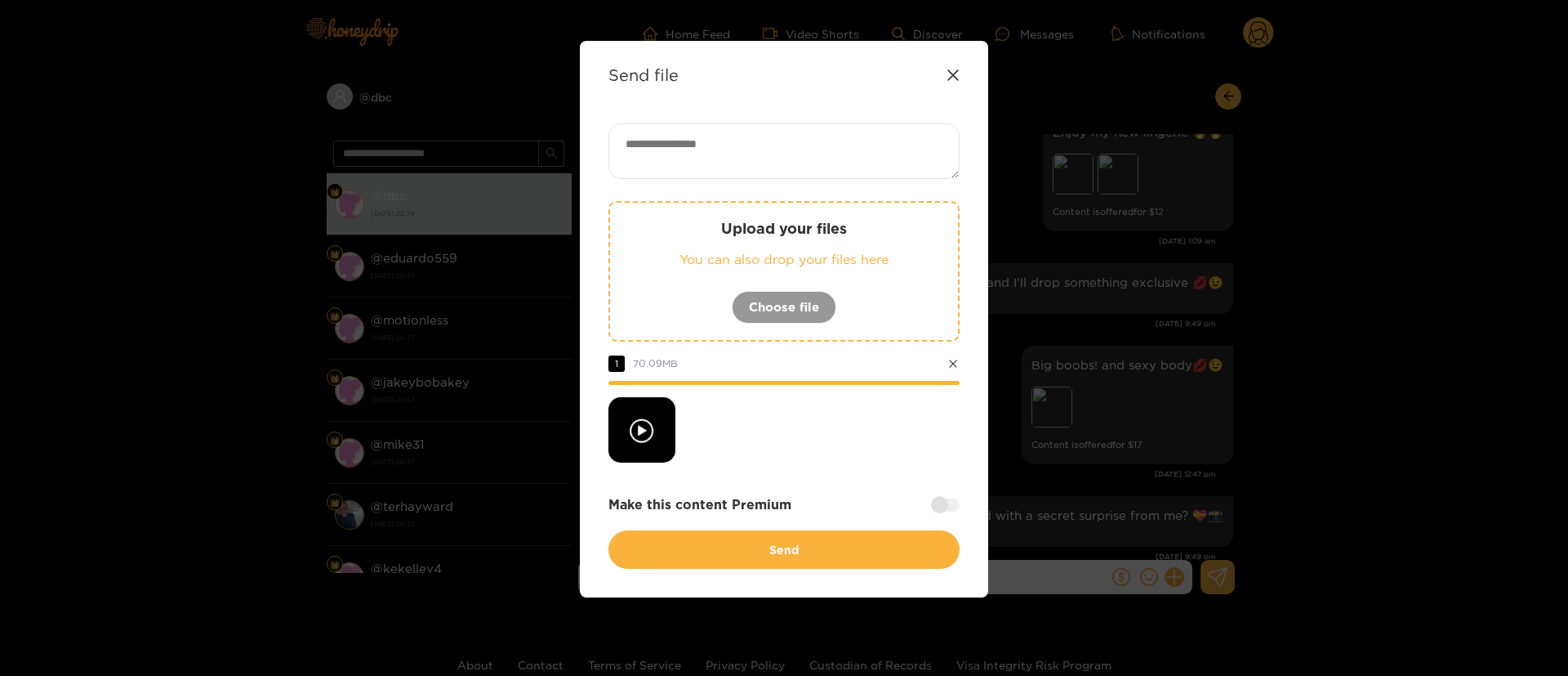
click at [818, 483] on div "Upload your files You can also drop your files here Choose file 1 70.09 MB Make…" at bounding box center [784, 346] width 352 height 445
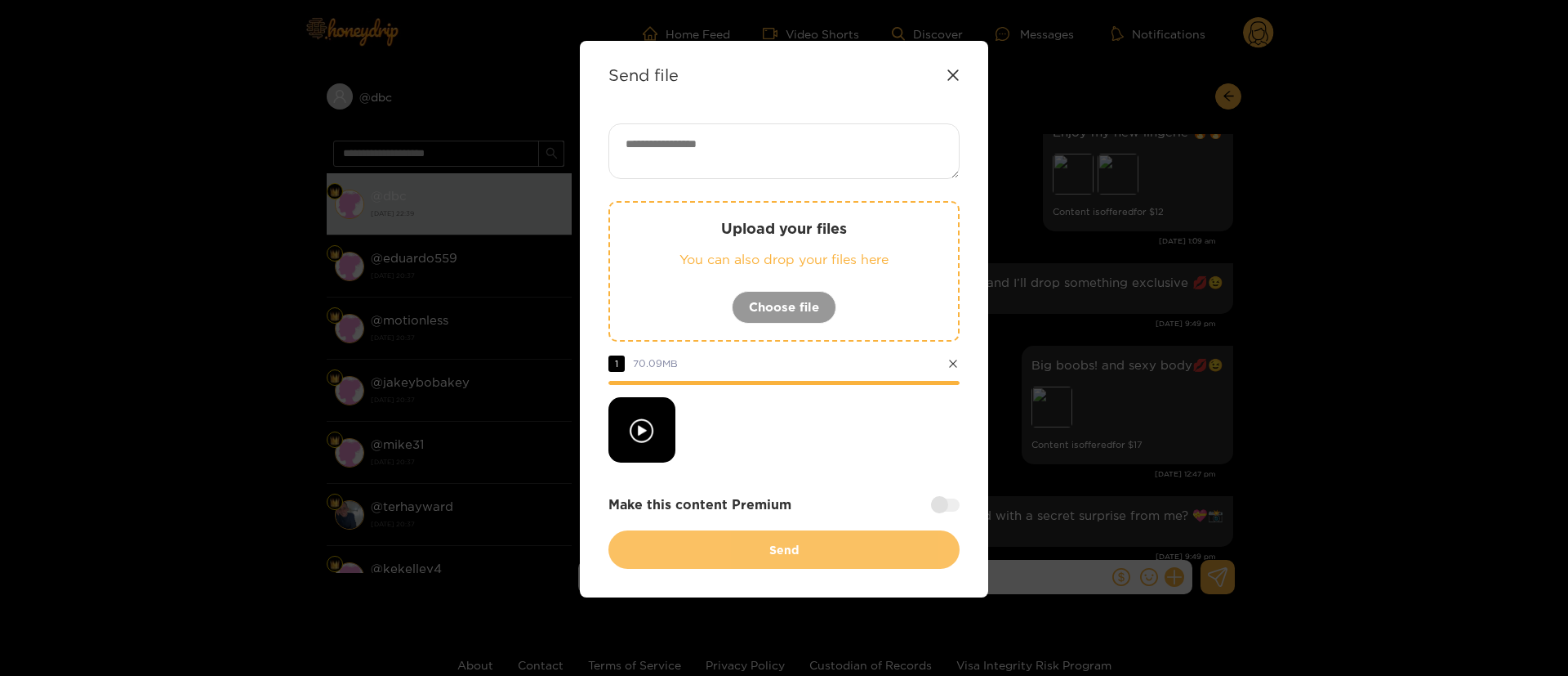
click at [785, 554] on button "Send" at bounding box center [784, 548] width 352 height 38
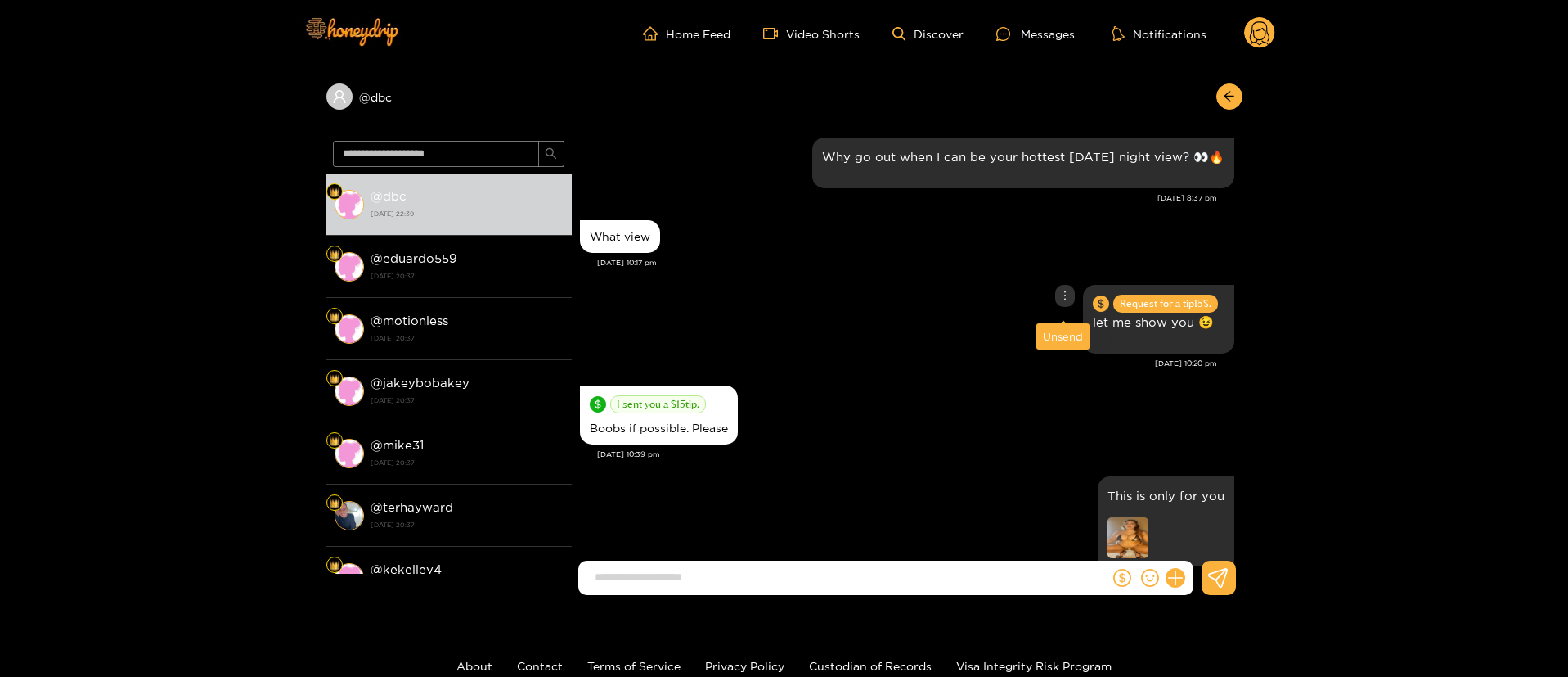
scroll to position [10253, 0]
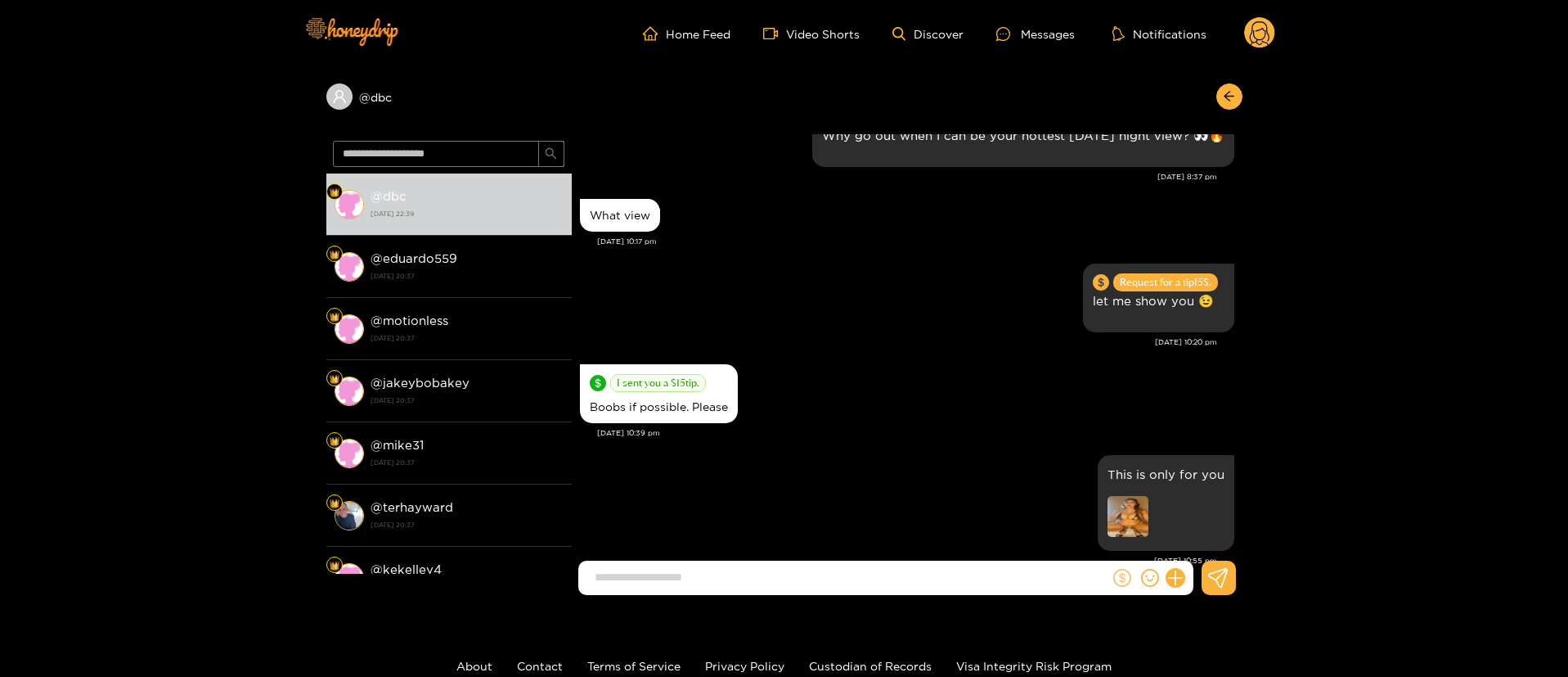
click at [1115, 586] on button at bounding box center [1121, 577] width 24 height 24
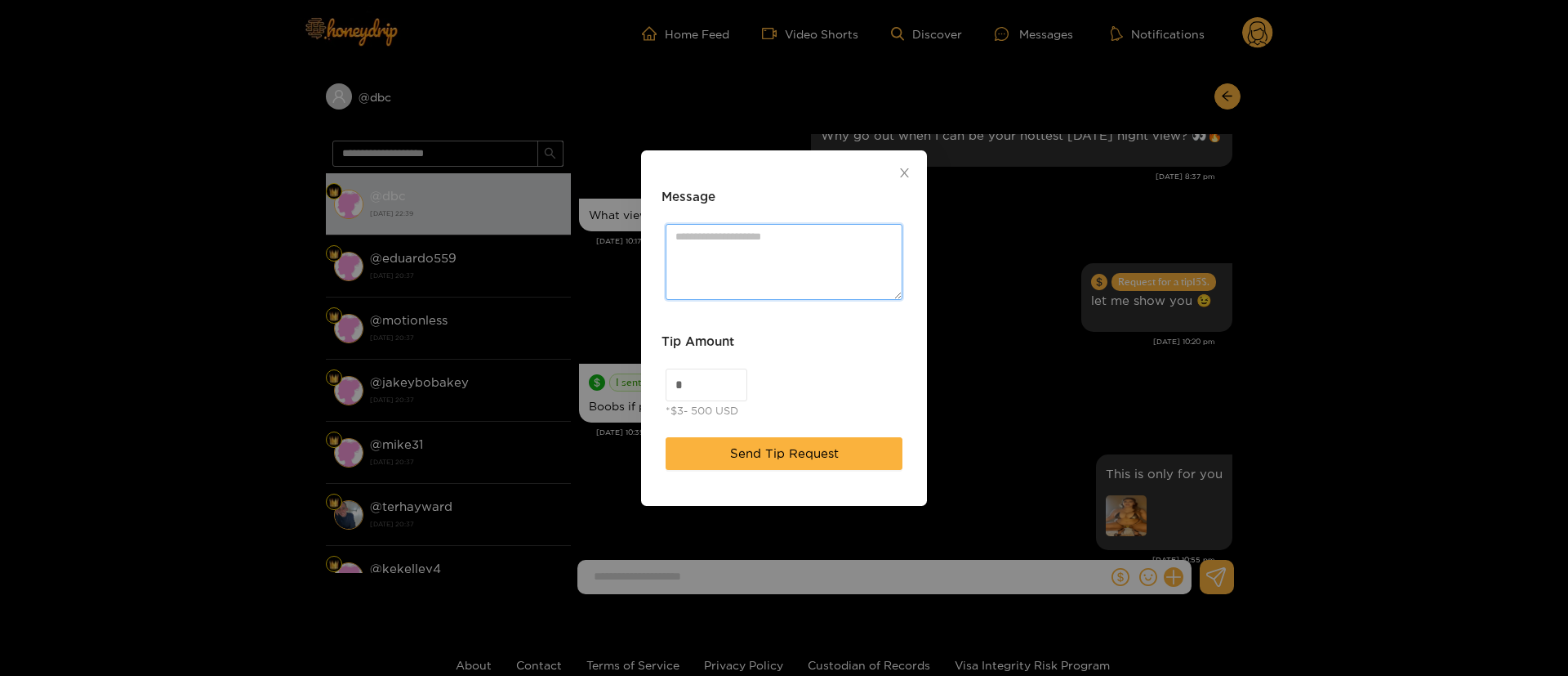
click at [762, 239] on textarea "Message" at bounding box center [784, 262] width 237 height 76
type textarea "*"
paste textarea "**"
type textarea "**********"
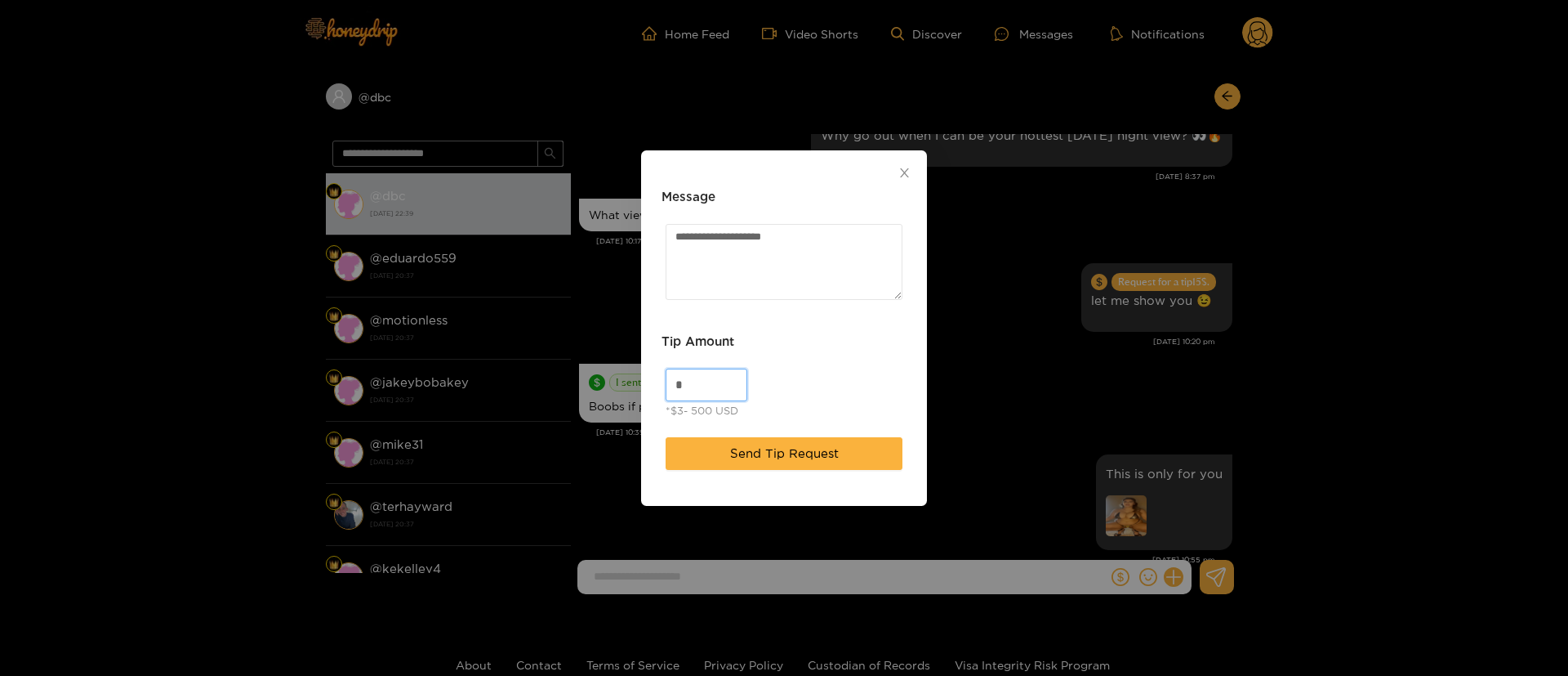
drag, startPoint x: 691, startPoint y: 375, endPoint x: 521, endPoint y: 381, distance: 170.1
click at [521, 381] on div "**********" at bounding box center [784, 338] width 1568 height 676
type input "**"
click at [915, 365] on div "**********" at bounding box center [784, 327] width 286 height 356
click at [824, 454] on span "Send Tip Request" at bounding box center [785, 453] width 109 height 19
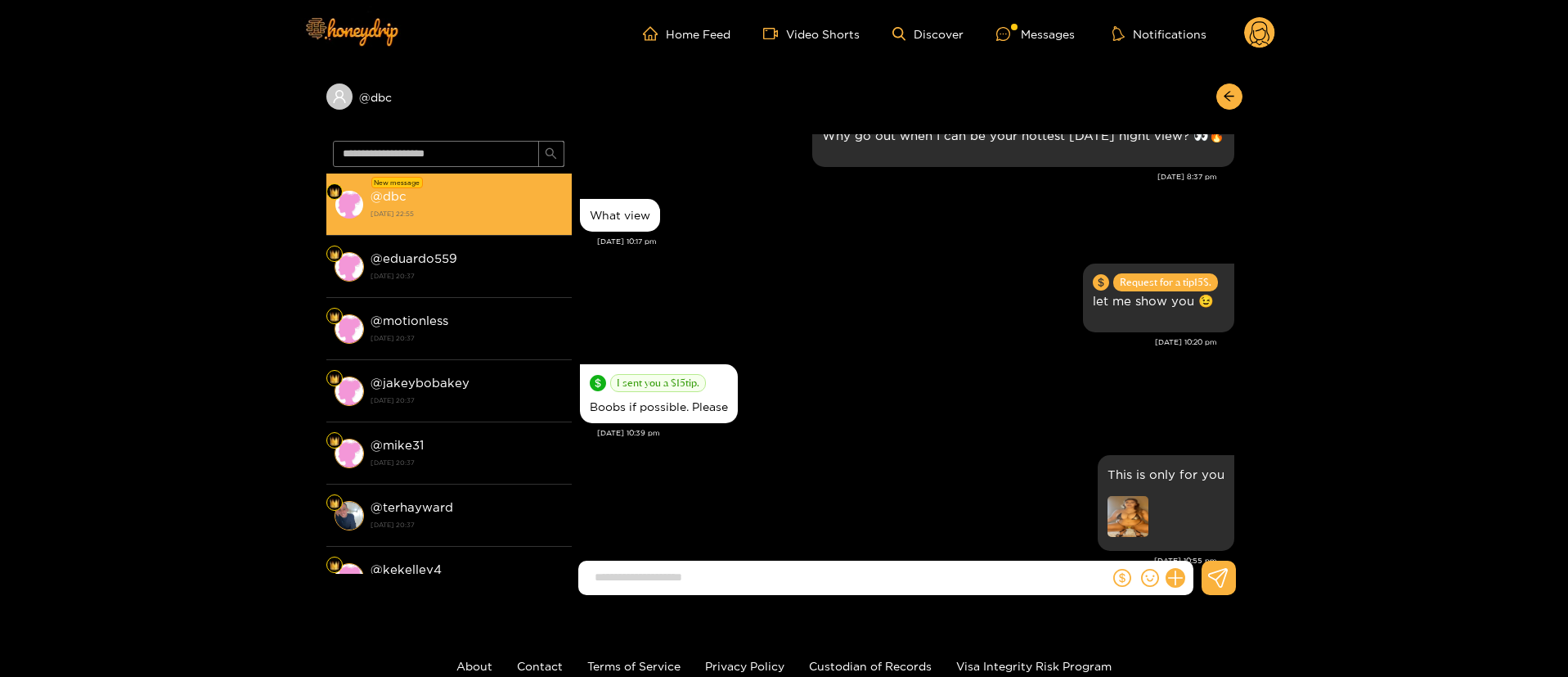
drag, startPoint x: 524, startPoint y: 236, endPoint x: 503, endPoint y: 193, distance: 47.9
click at [524, 241] on li "@ eduardo559 [DATE] 20:37" at bounding box center [450, 267] width 246 height 62
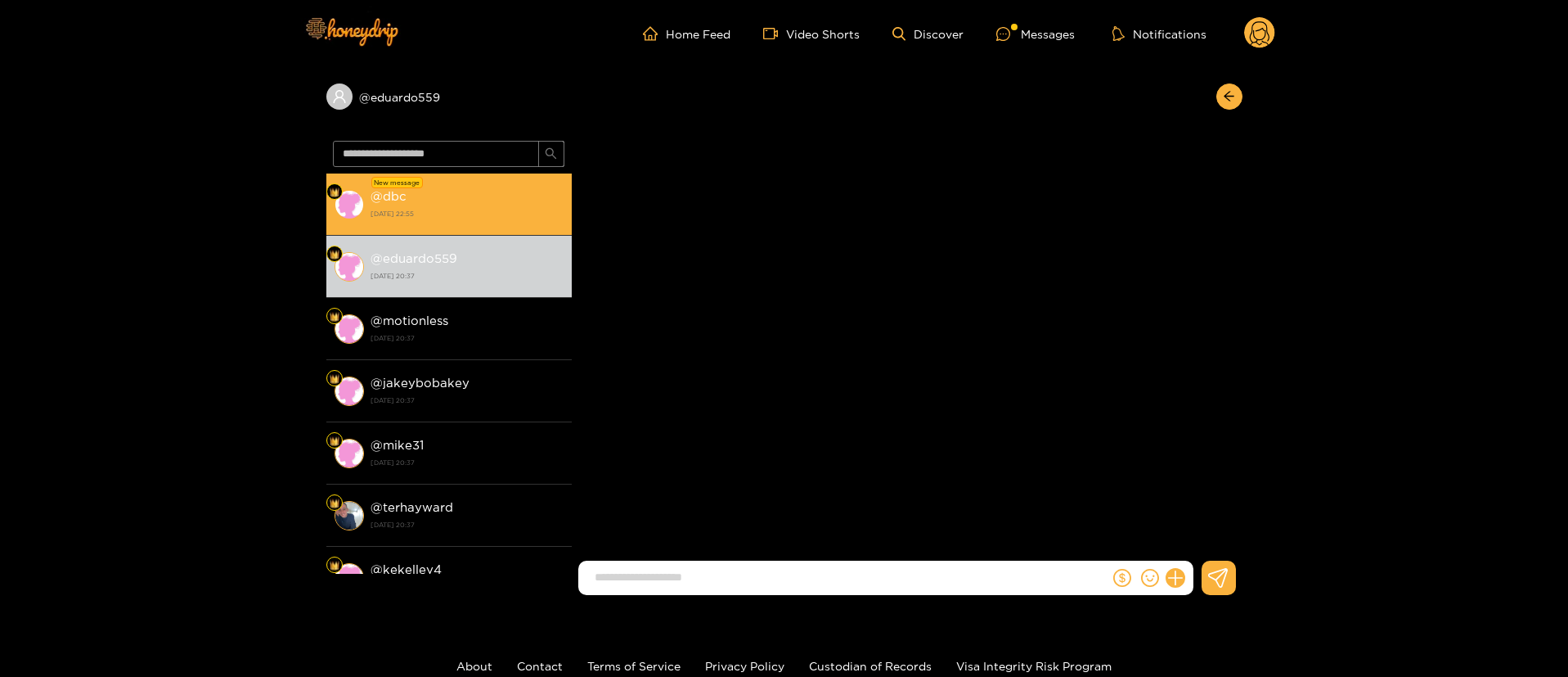
click at [496, 180] on li "New message @ dbc [DATE] 22:55" at bounding box center [450, 205] width 246 height 62
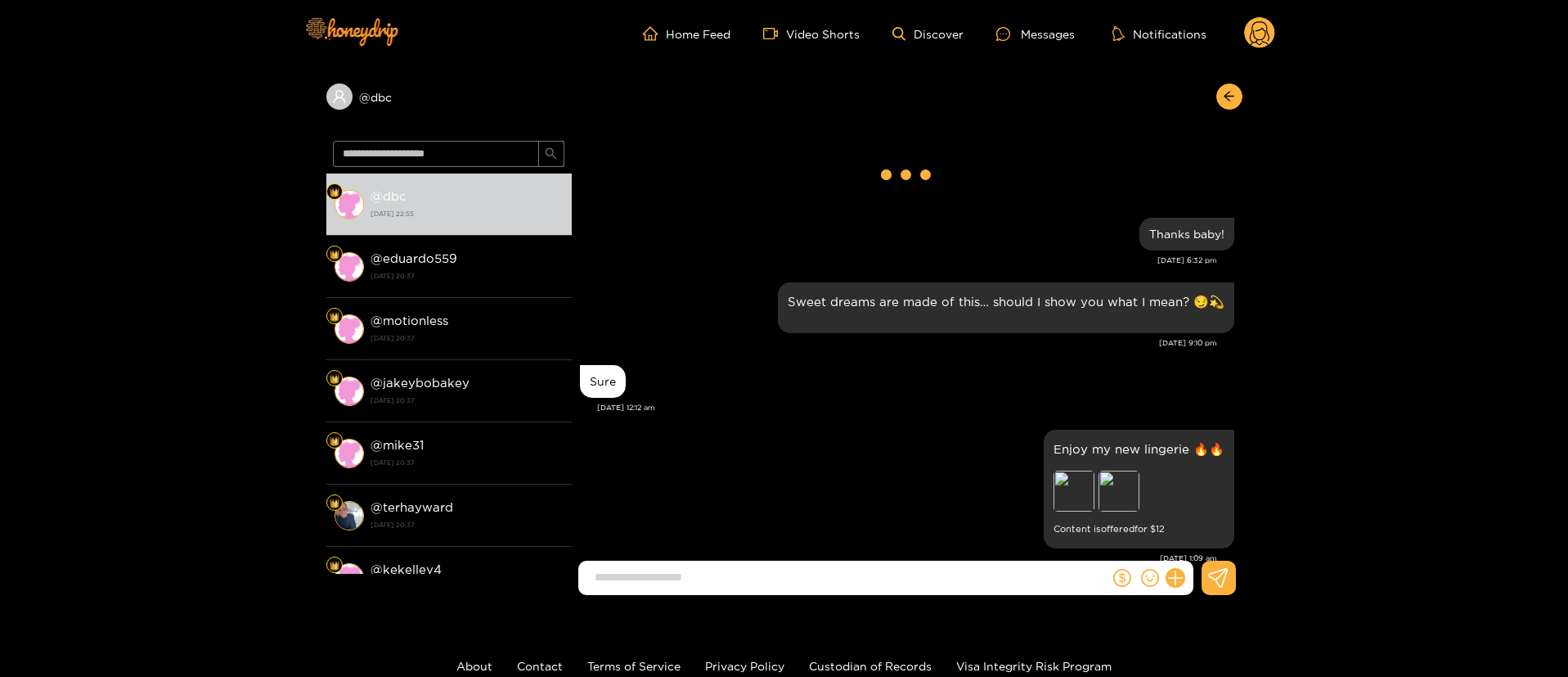
click at [1251, 31] on circle at bounding box center [1260, 33] width 31 height 31
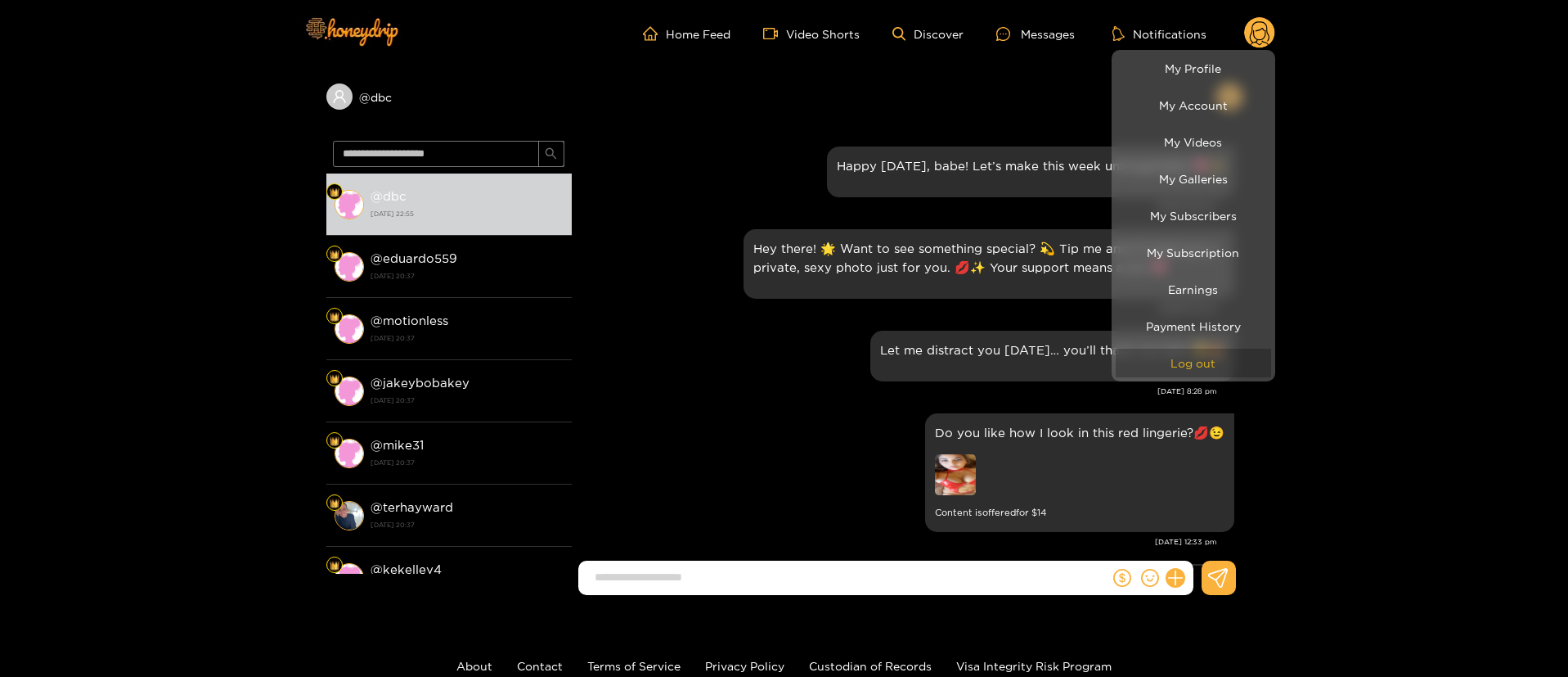
drag, startPoint x: 1204, startPoint y: 368, endPoint x: 1204, endPoint y: 357, distance: 11.0
click at [1204, 367] on button "Log out" at bounding box center [1193, 362] width 155 height 28
